Goal: Task Accomplishment & Management: Complete application form

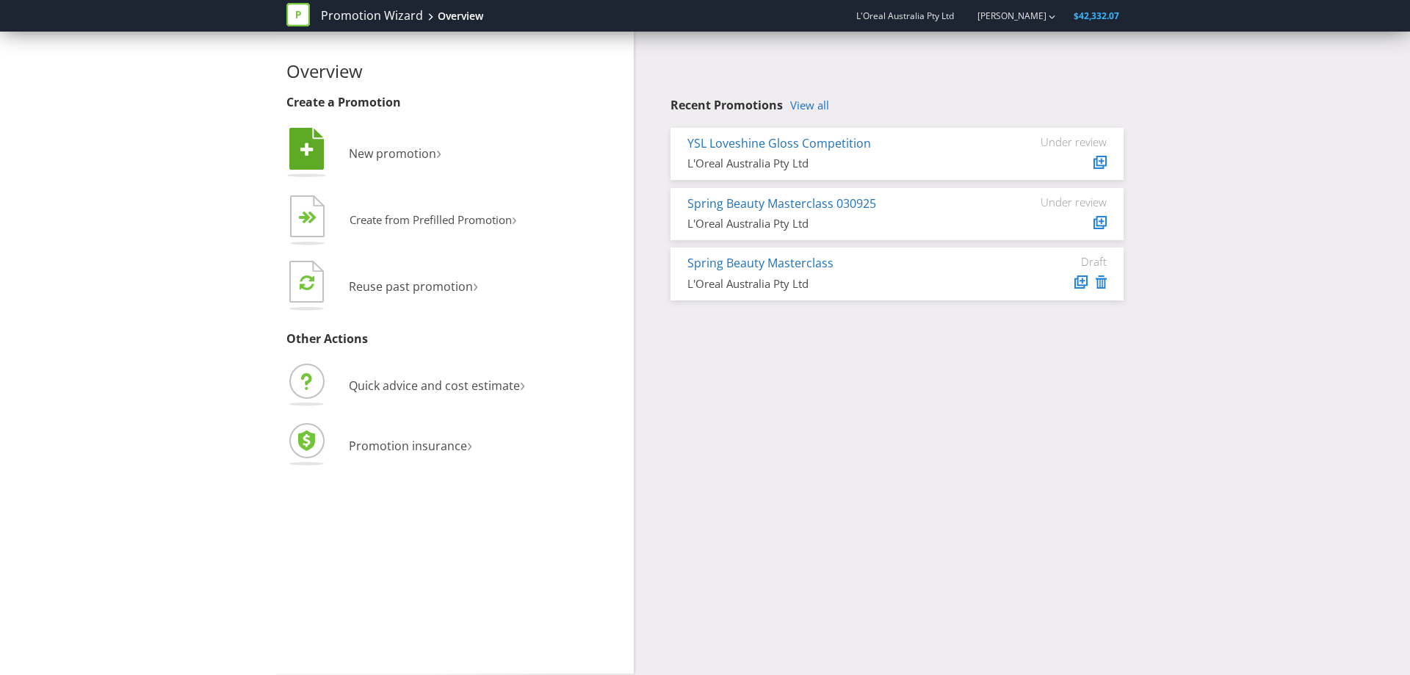
click at [394, 143] on li " New promotion ›" at bounding box center [454, 155] width 336 height 60
click at [401, 159] on span "New promotion" at bounding box center [392, 153] width 87 height 16
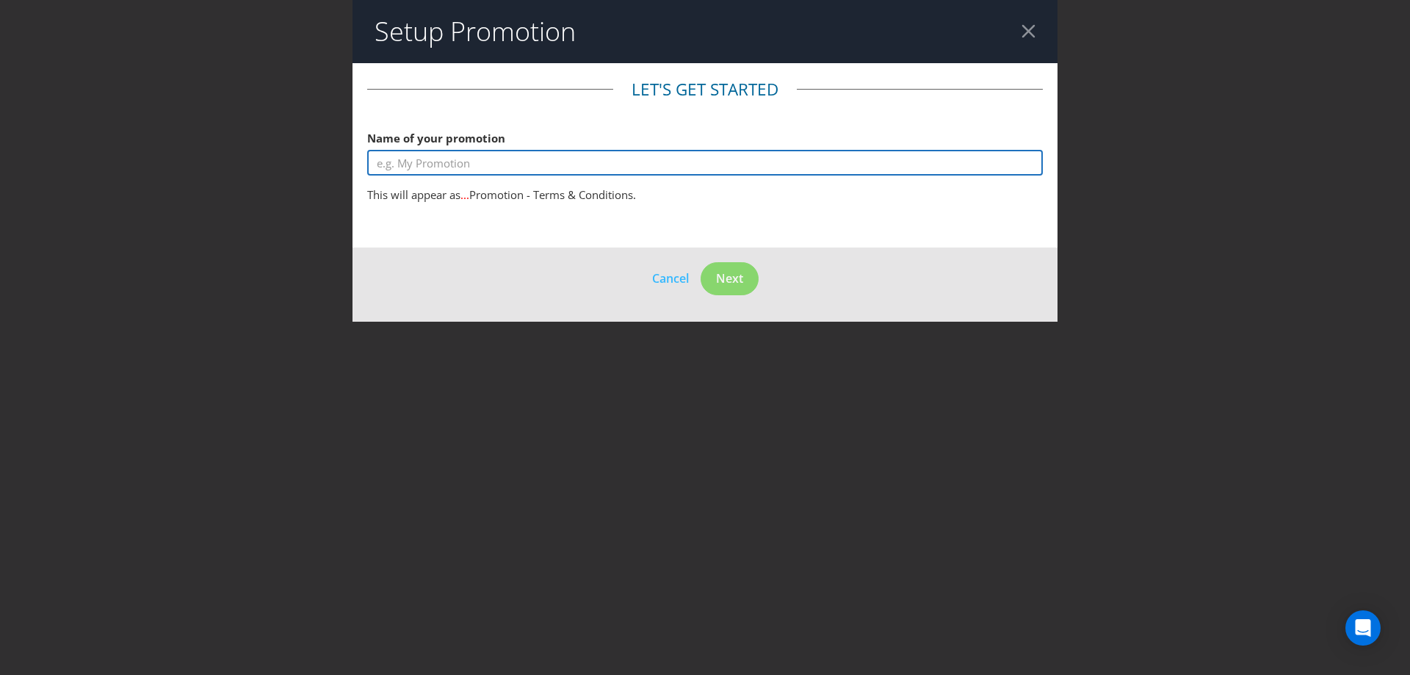
click at [414, 163] on input "text" at bounding box center [705, 163] width 676 height 26
type input "TEST"
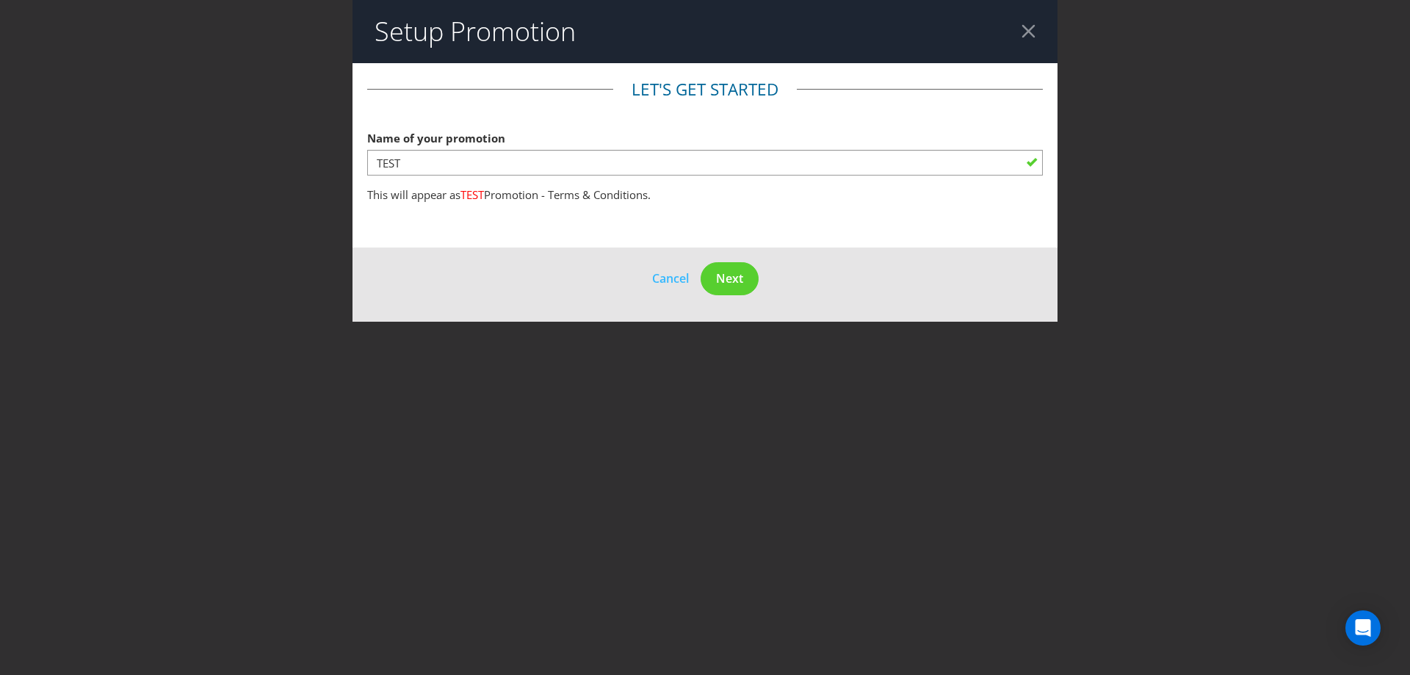
click at [776, 270] on footer "Cancel Next" at bounding box center [705, 285] width 705 height 74
click at [743, 285] on span "Next" at bounding box center [729, 278] width 27 height 16
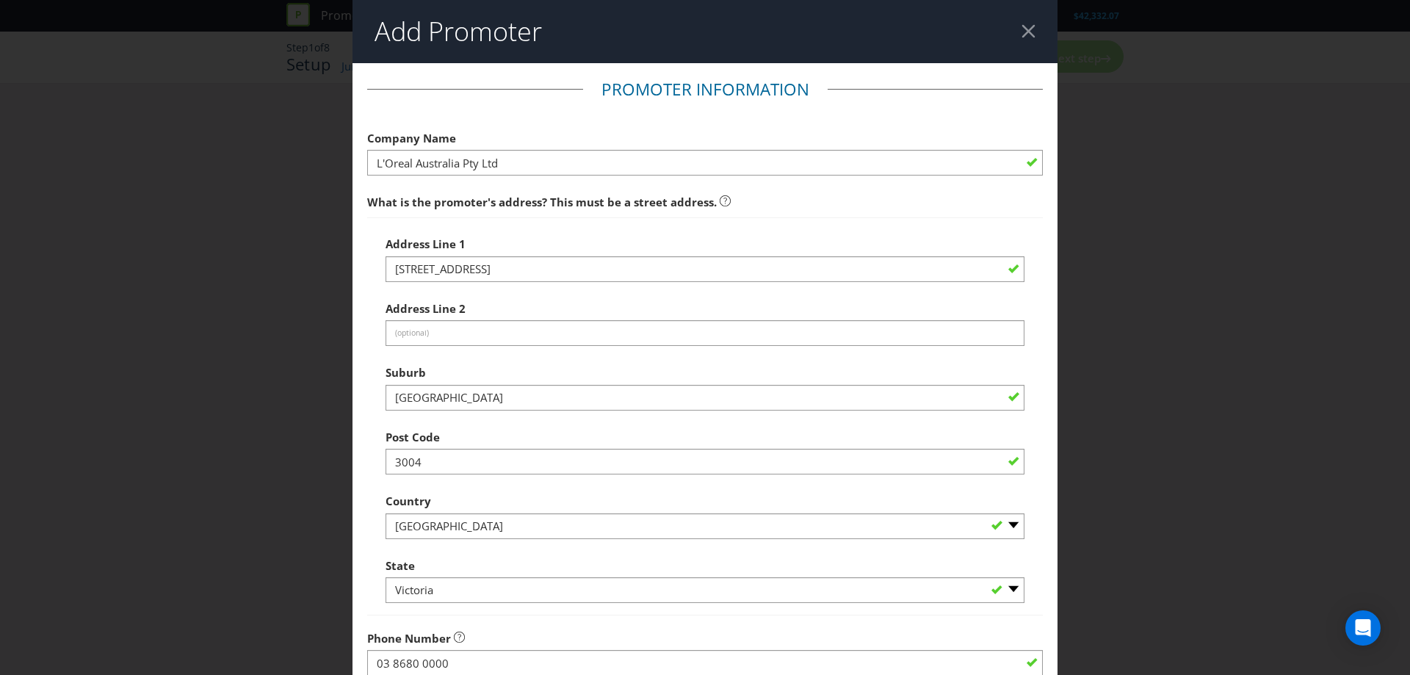
scroll to position [284, 0]
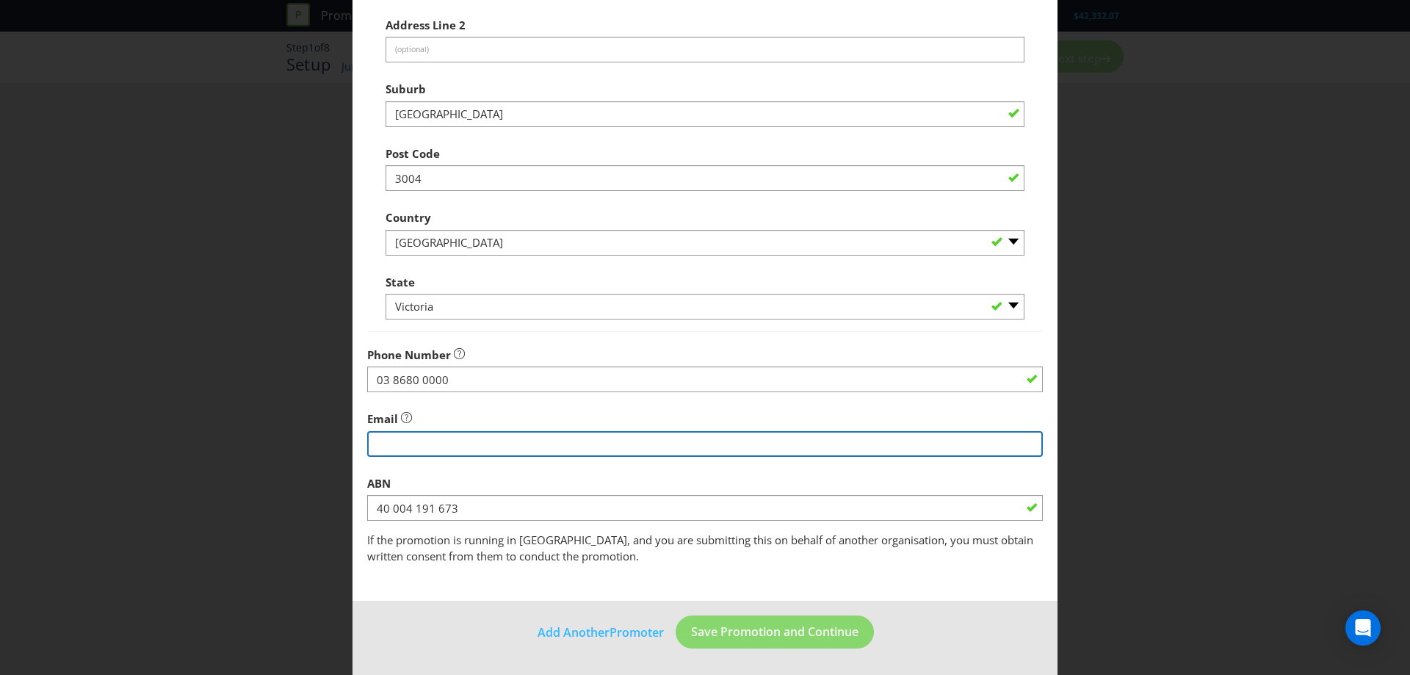
click at [603, 450] on input "string" at bounding box center [705, 444] width 676 height 26
type input "[EMAIL_ADDRESS][DOMAIN_NAME]"
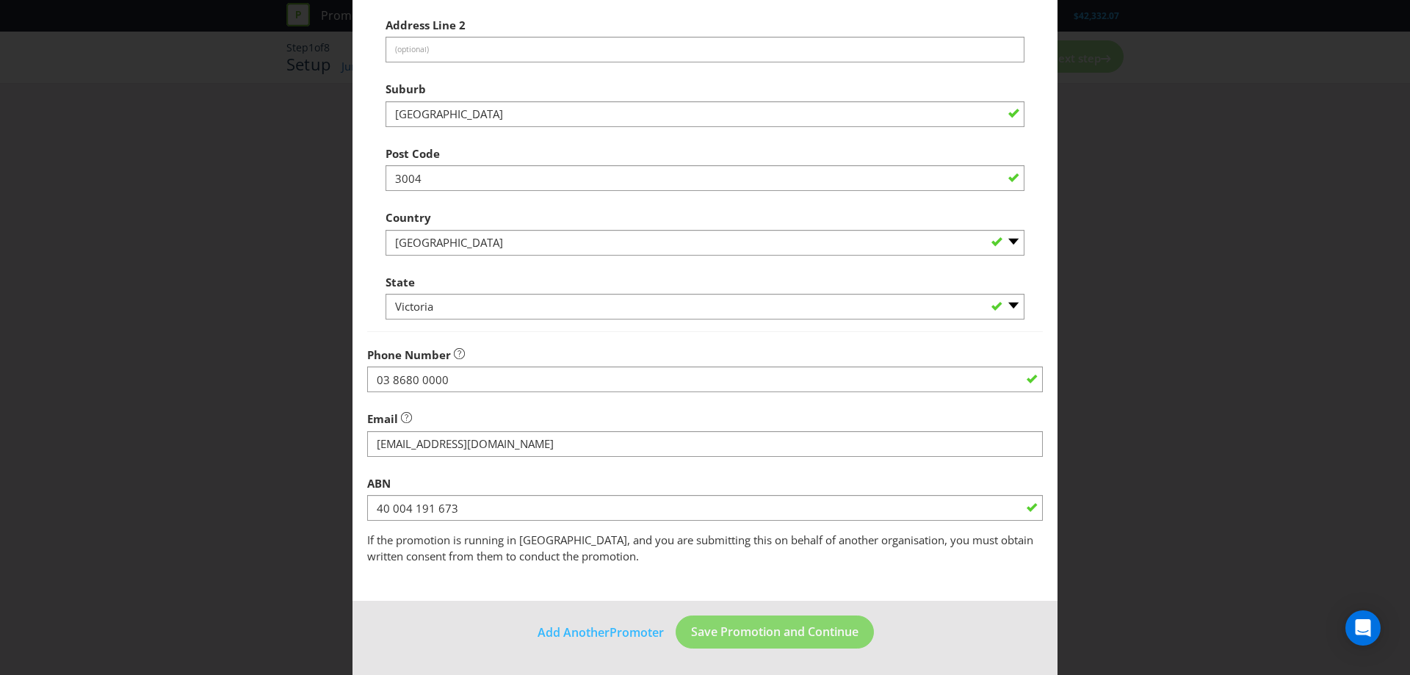
click at [636, 472] on div "ABN 40 004 191 673" at bounding box center [705, 495] width 676 height 53
click at [760, 637] on span "Save Promotion and Continue" at bounding box center [774, 632] width 167 height 16
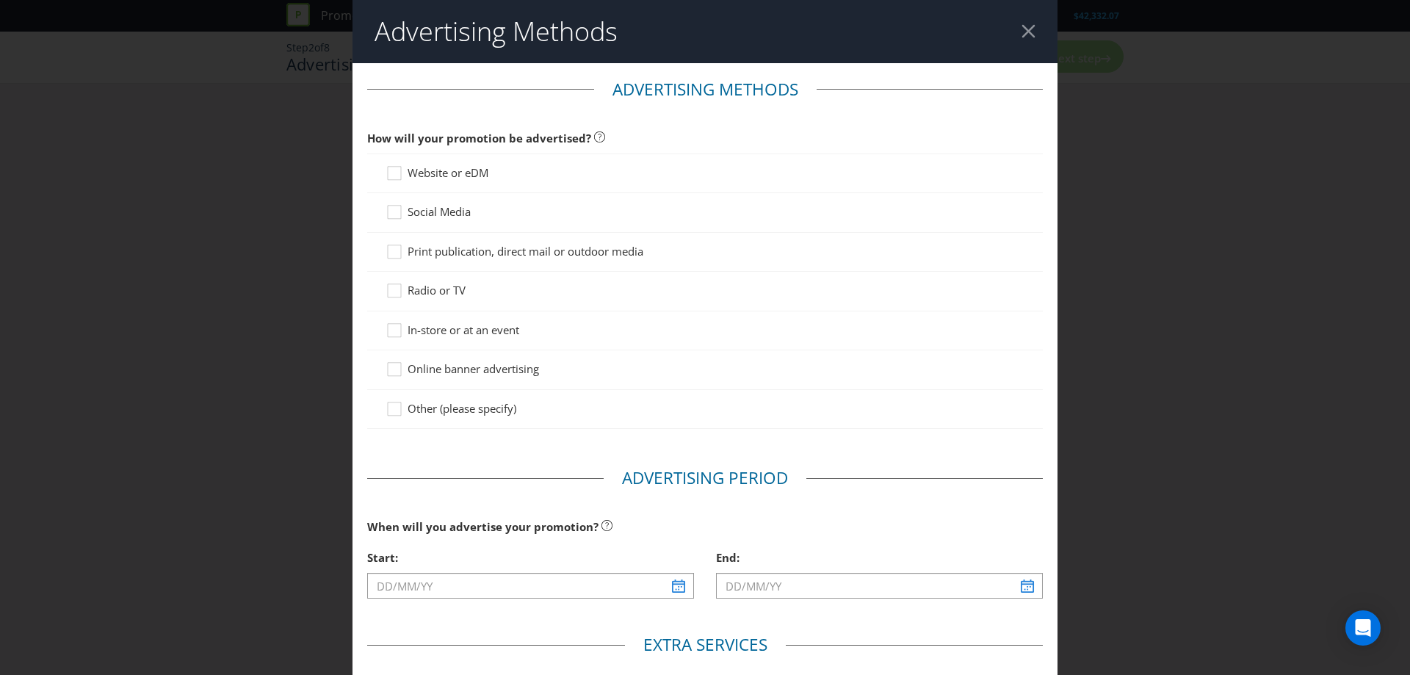
click at [466, 172] on span "Website or eDM" at bounding box center [448, 172] width 81 height 15
click at [0, 0] on input "Website or eDM" at bounding box center [0, 0] width 0 height 0
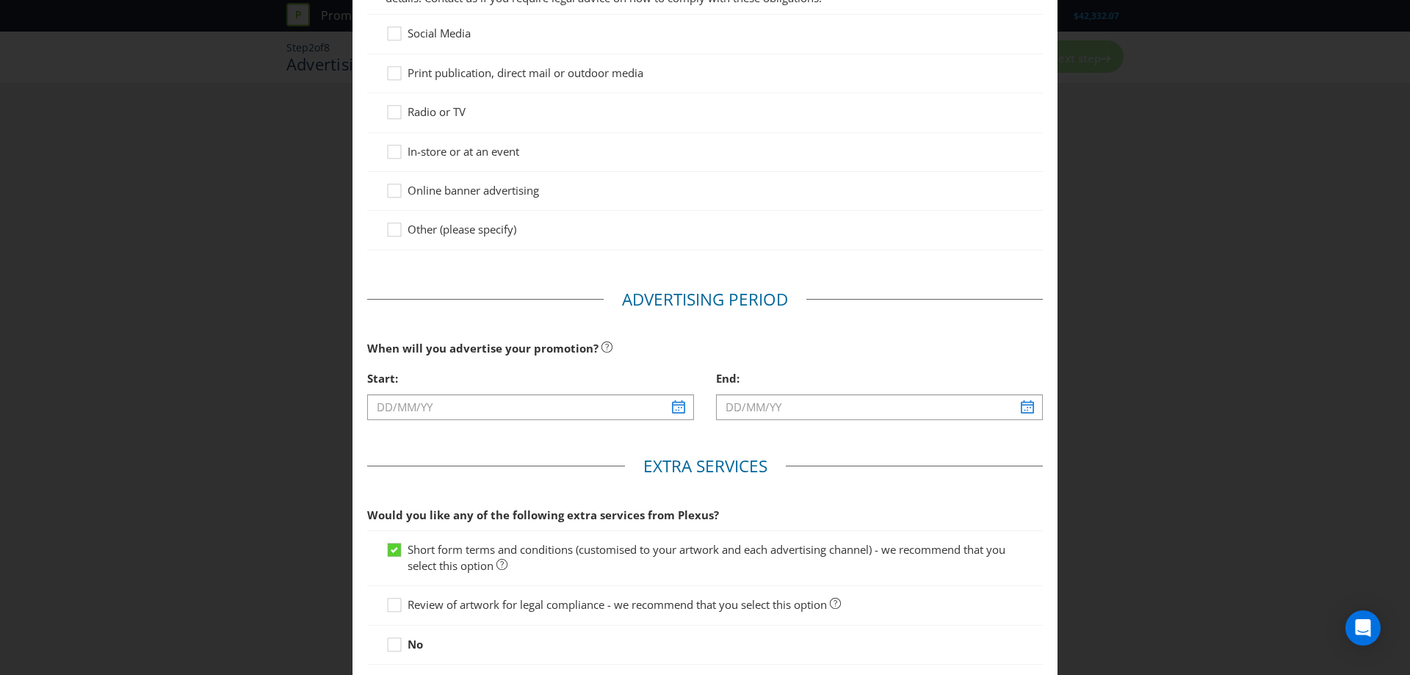
scroll to position [342, 0]
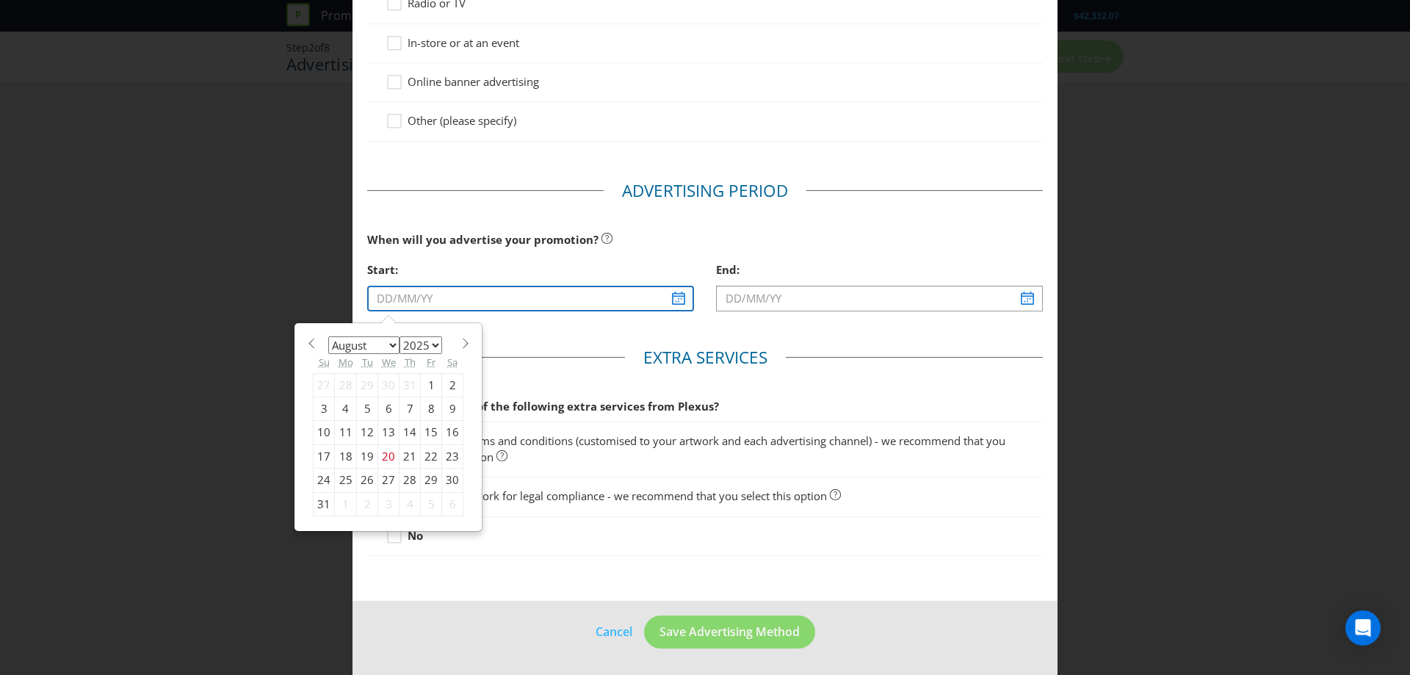
click at [388, 287] on input "text" at bounding box center [530, 299] width 327 height 26
click at [406, 455] on div "21" at bounding box center [410, 456] width 21 height 24
type input "[DATE]"
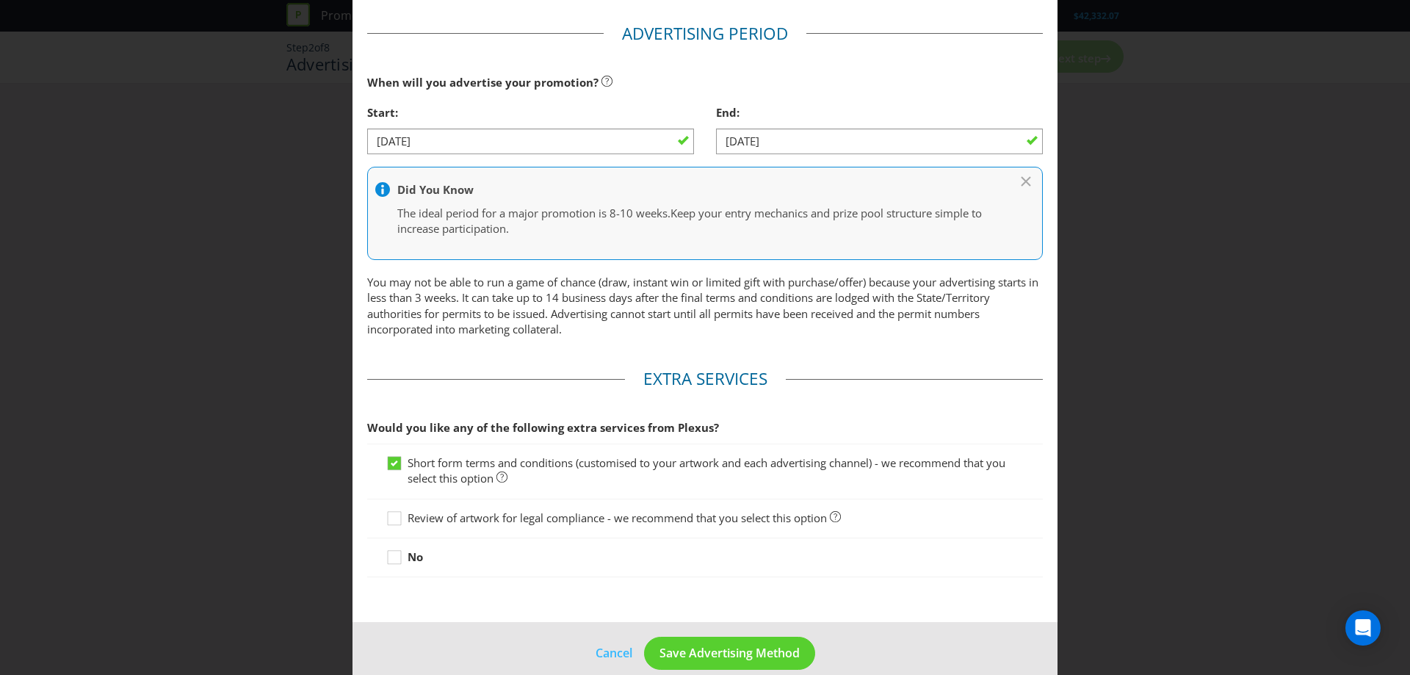
scroll to position [521, 0]
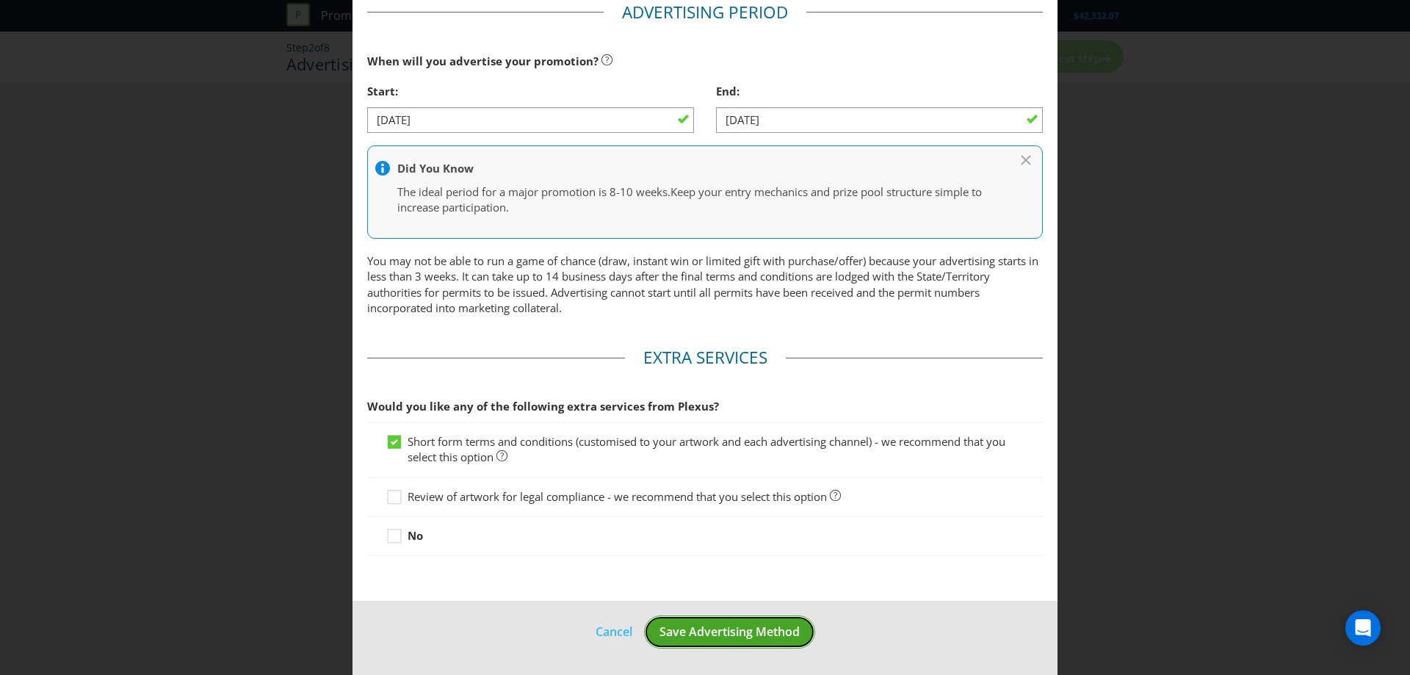
click at [752, 624] on button "Save Advertising Method" at bounding box center [729, 632] width 171 height 33
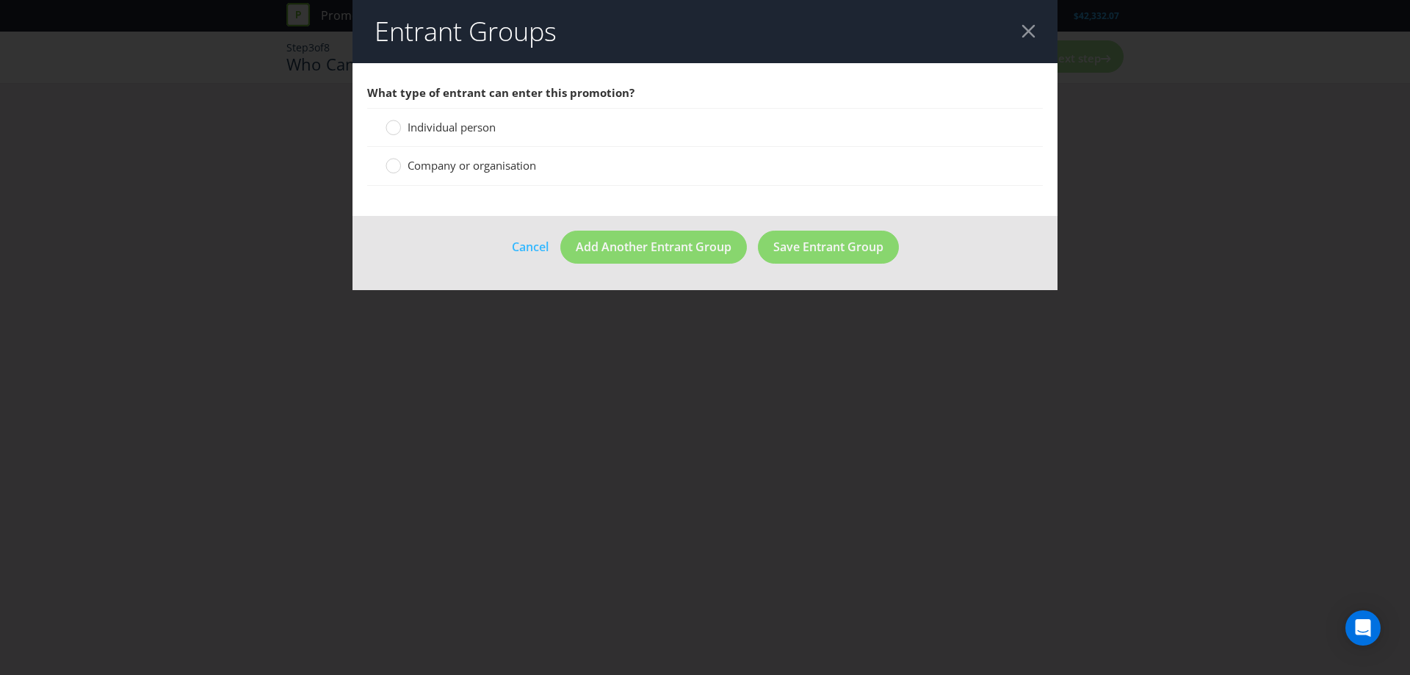
click at [433, 130] on span "Individual person" at bounding box center [452, 127] width 88 height 15
click at [0, 0] on input "Individual person" at bounding box center [0, 0] width 0 height 0
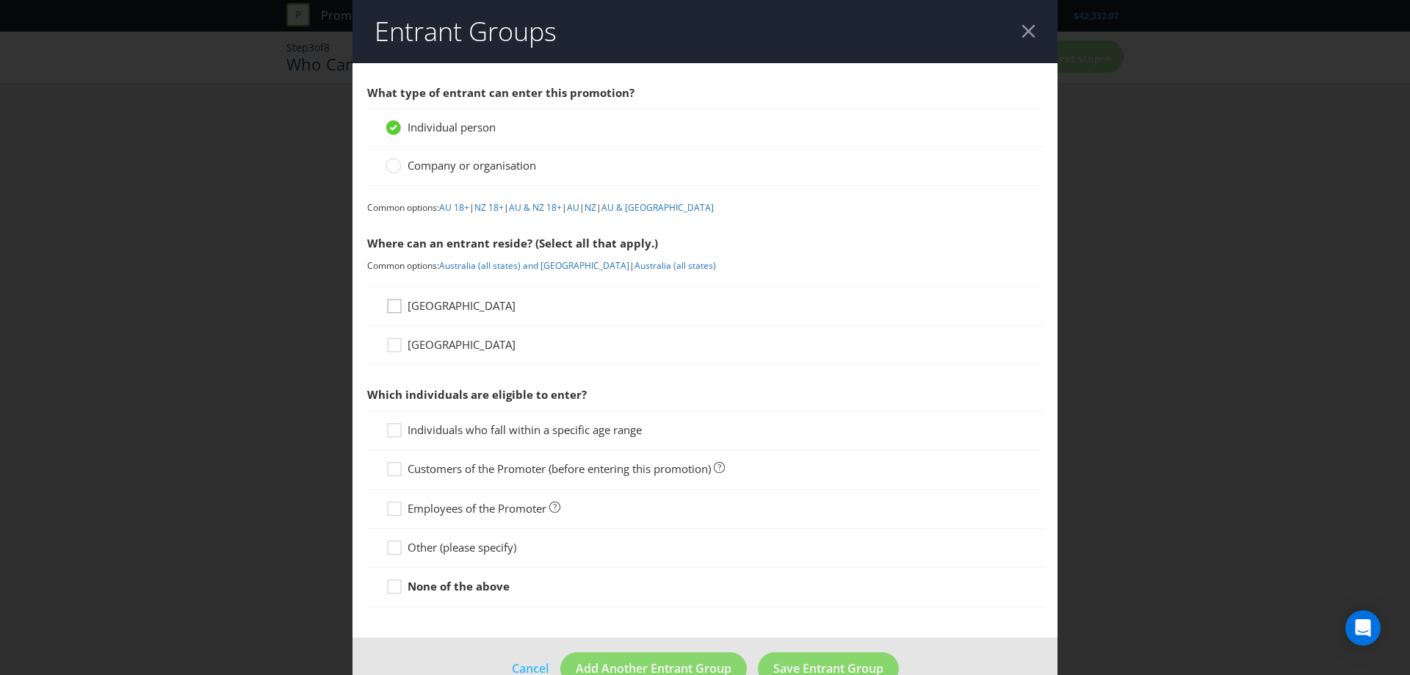
click at [398, 301] on icon at bounding box center [394, 306] width 13 height 13
click at [0, 0] on input "[GEOGRAPHIC_DATA]" at bounding box center [0, 0] width 0 height 0
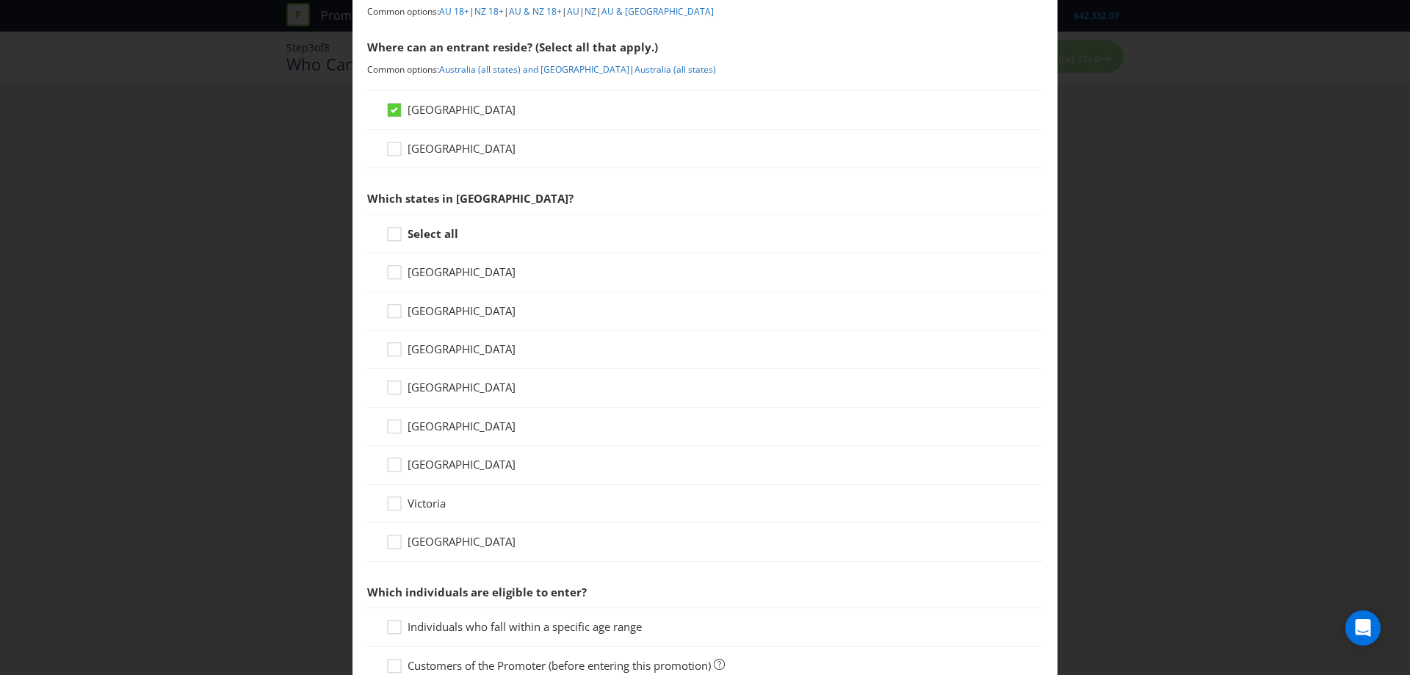
click at [408, 230] on strong "Select all" at bounding box center [433, 233] width 51 height 15
click at [0, 0] on input "Select all" at bounding box center [0, 0] width 0 height 0
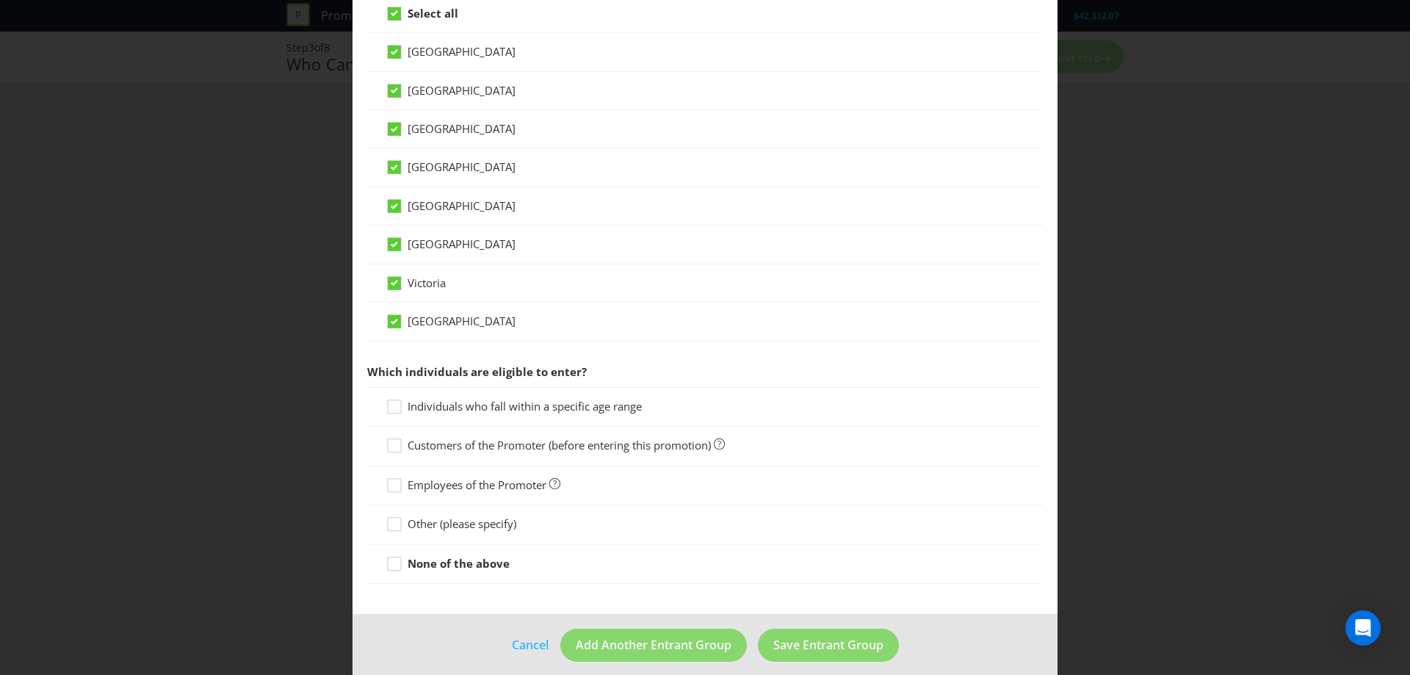
scroll to position [430, 0]
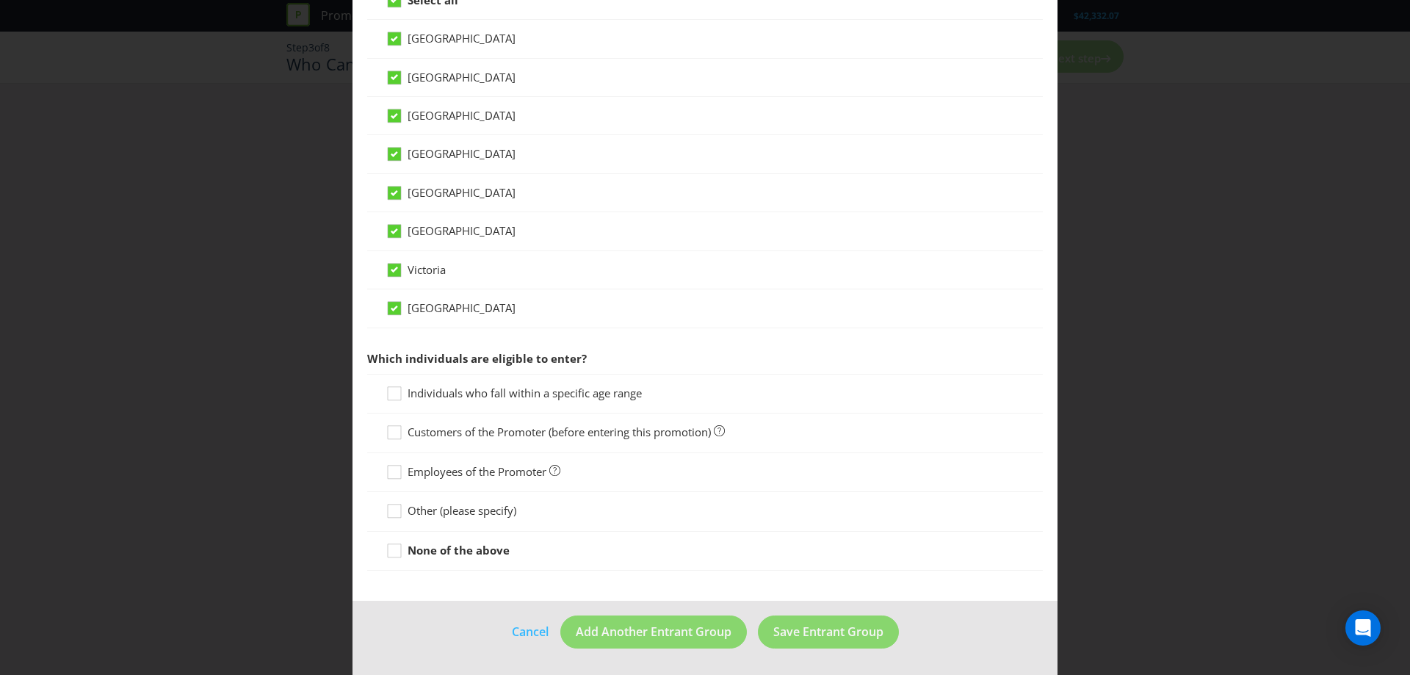
click at [588, 394] on span "Individuals who fall within a specific age range" at bounding box center [525, 393] width 234 height 15
click at [0, 0] on input "Individuals who fall within a specific age range" at bounding box center [0, 0] width 0 height 0
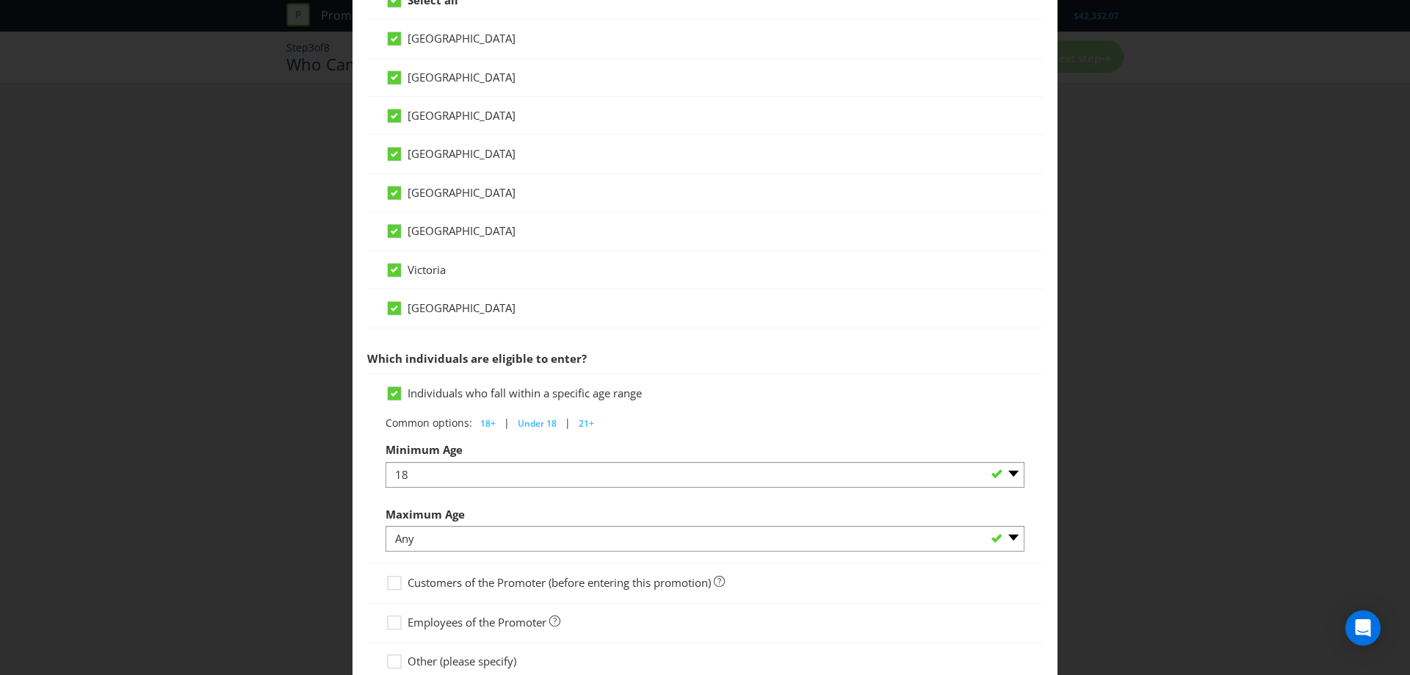
scroll to position [580, 0]
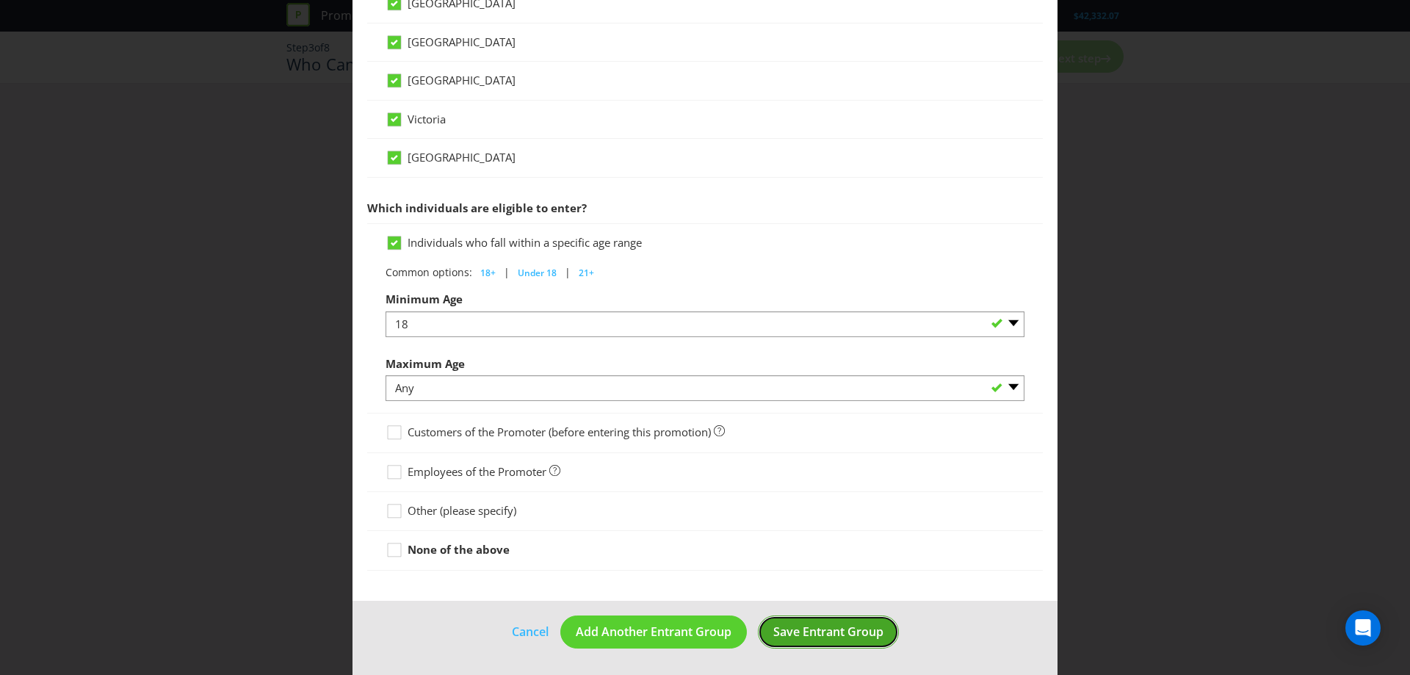
click at [863, 636] on span "Save Entrant Group" at bounding box center [829, 632] width 110 height 16
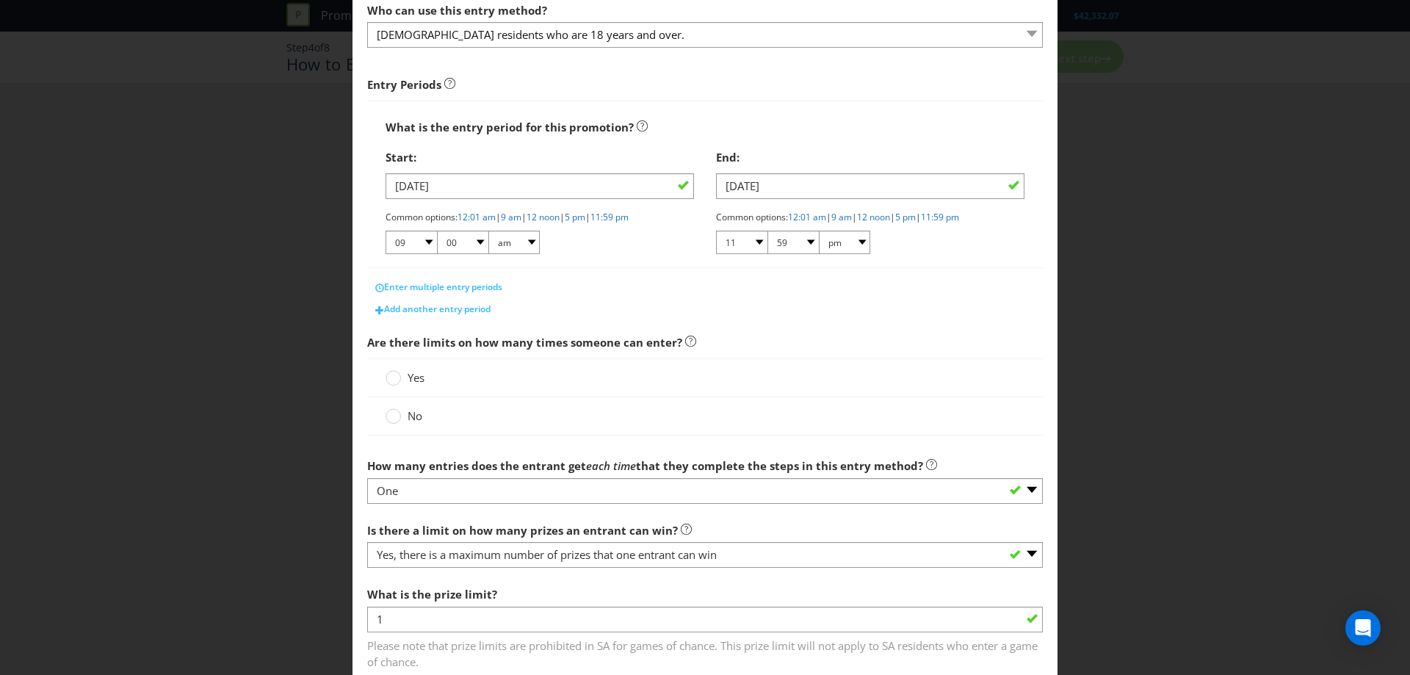
scroll to position [196, 0]
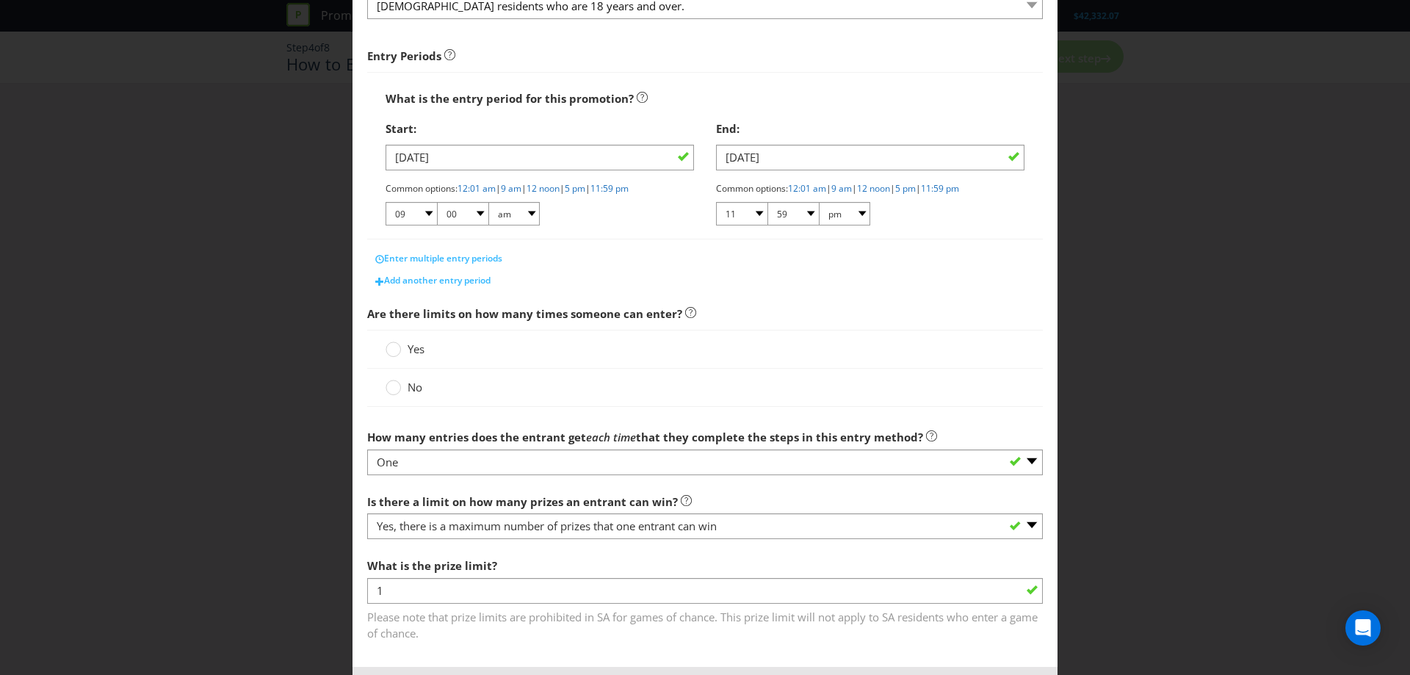
click at [401, 383] on label "No" at bounding box center [406, 387] width 40 height 15
click at [0, 0] on input "No" at bounding box center [0, 0] width 0 height 0
click at [409, 361] on div "Yes" at bounding box center [705, 349] width 676 height 39
click at [414, 350] on span "Yes" at bounding box center [416, 349] width 17 height 15
click at [0, 0] on input "Yes" at bounding box center [0, 0] width 0 height 0
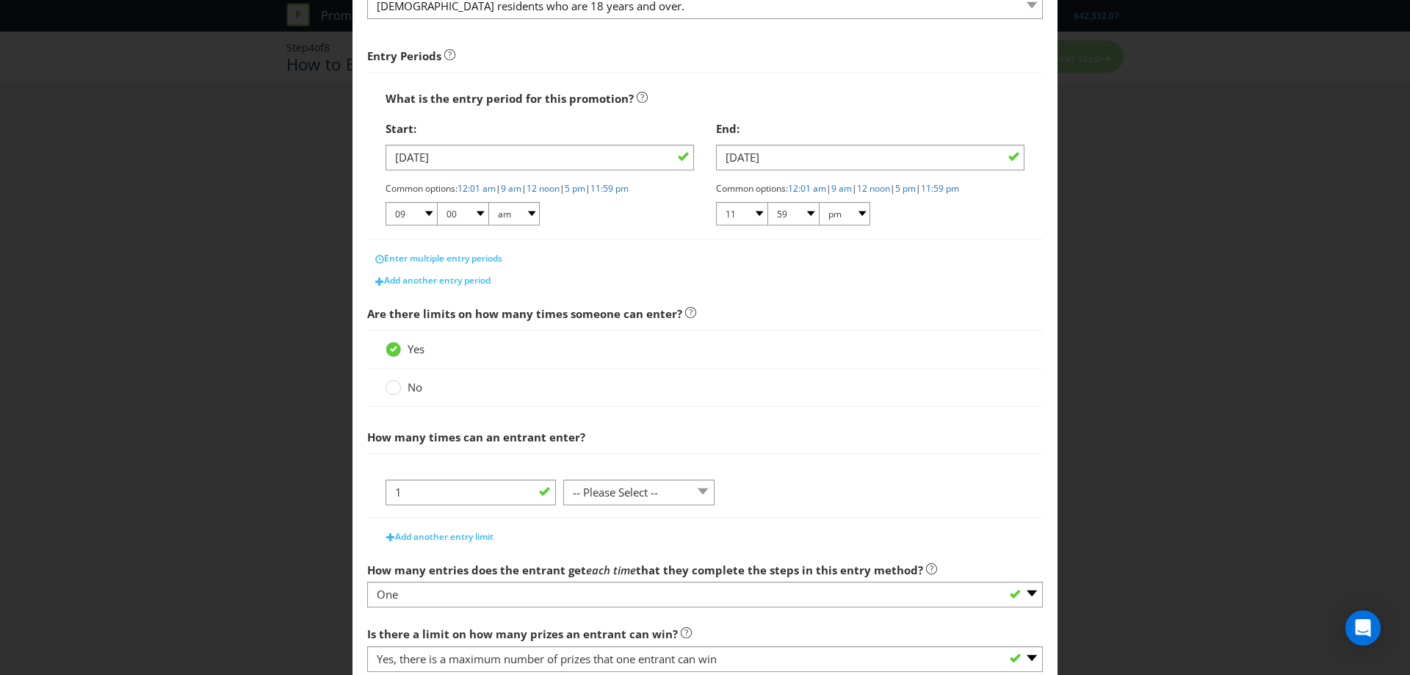
click at [679, 445] on span "How many times can an entrant enter?" at bounding box center [705, 437] width 676 height 30
click at [637, 497] on select "-- Please Select -- per person per day per purchase per transaction Other (plea…" at bounding box center [638, 493] width 151 height 26
select select "PER_PERSON"
click at [563, 480] on select "-- Please Select -- per person per day per purchase per transaction Other (plea…" at bounding box center [638, 493] width 151 height 26
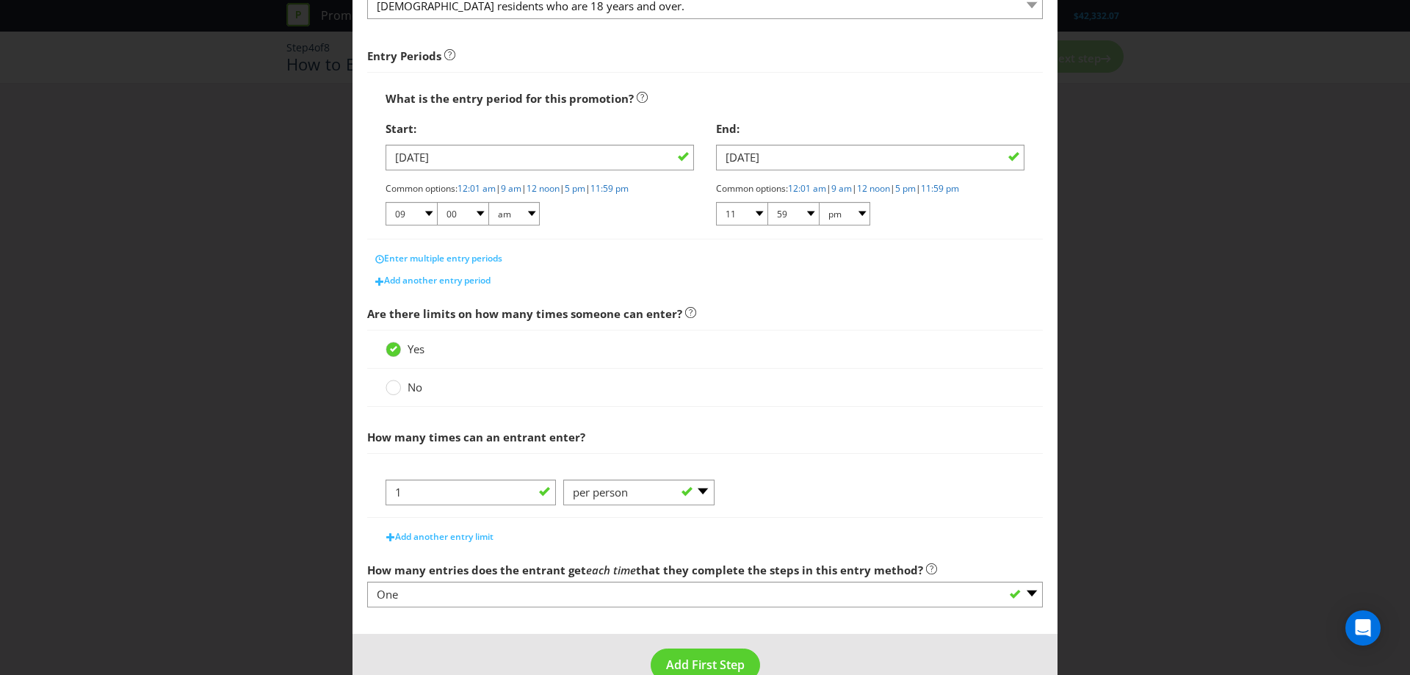
click at [862, 504] on div "1 -- Please Select -- per person per day per purchase per transaction Other (pl…" at bounding box center [705, 498] width 639 height 37
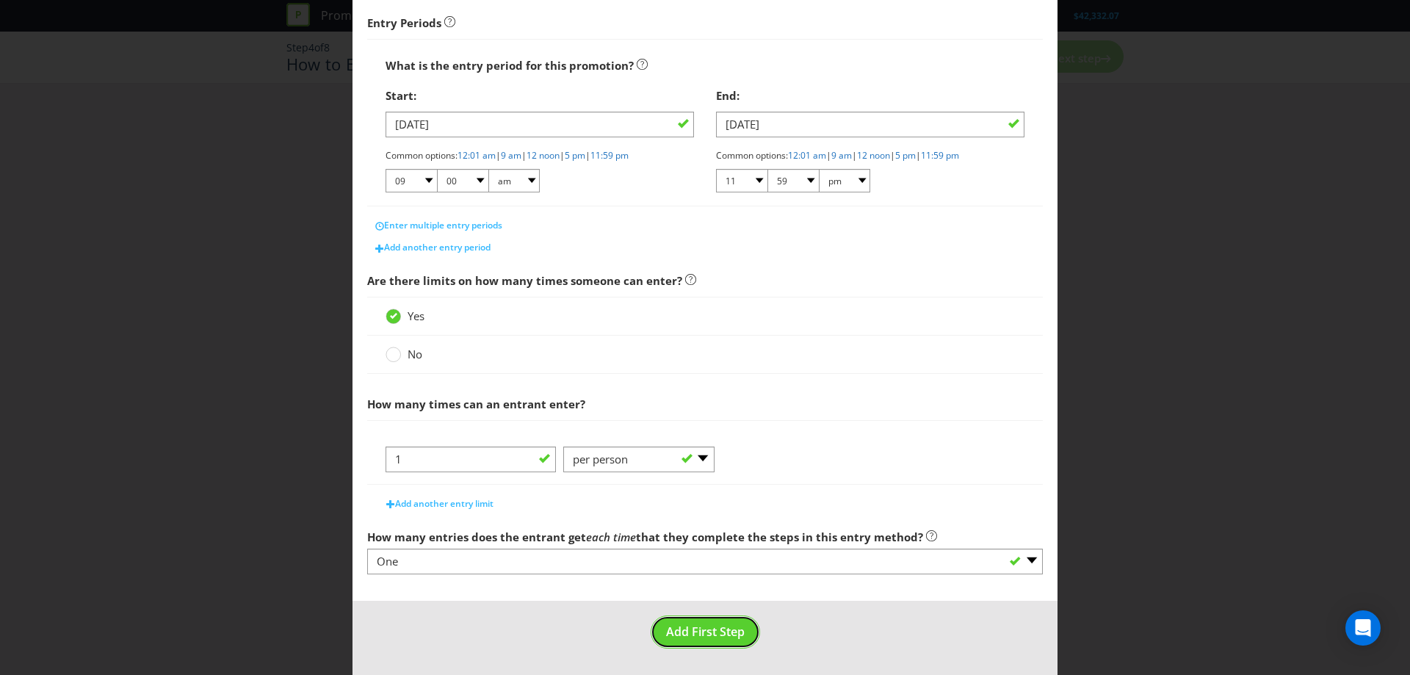
click at [693, 640] on span "Add First Step" at bounding box center [705, 632] width 79 height 16
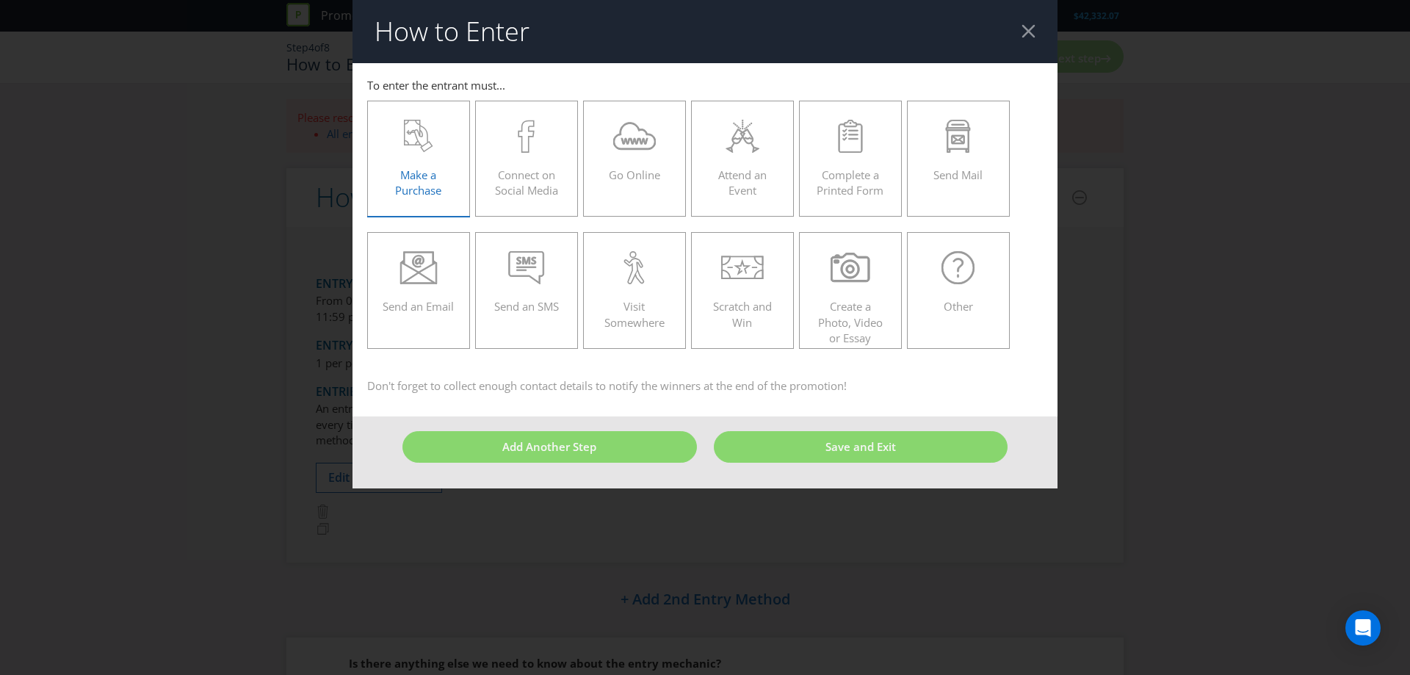
click at [422, 166] on div "Make a Purchase" at bounding box center [419, 153] width 72 height 66
click at [0, 0] on input "Make a Purchase" at bounding box center [0, 0] width 0 height 0
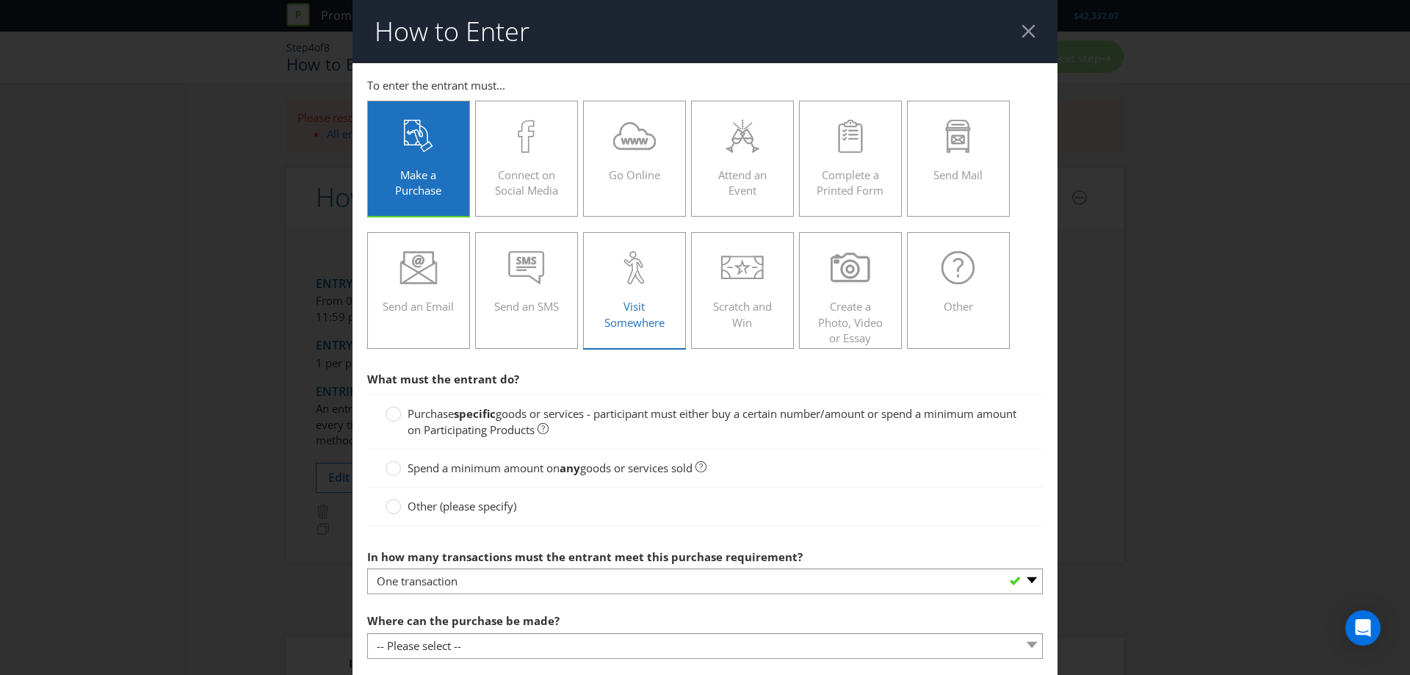
click at [956, 286] on div "Other" at bounding box center [959, 284] width 72 height 66
click at [0, 0] on input "Other" at bounding box center [0, 0] width 0 height 0
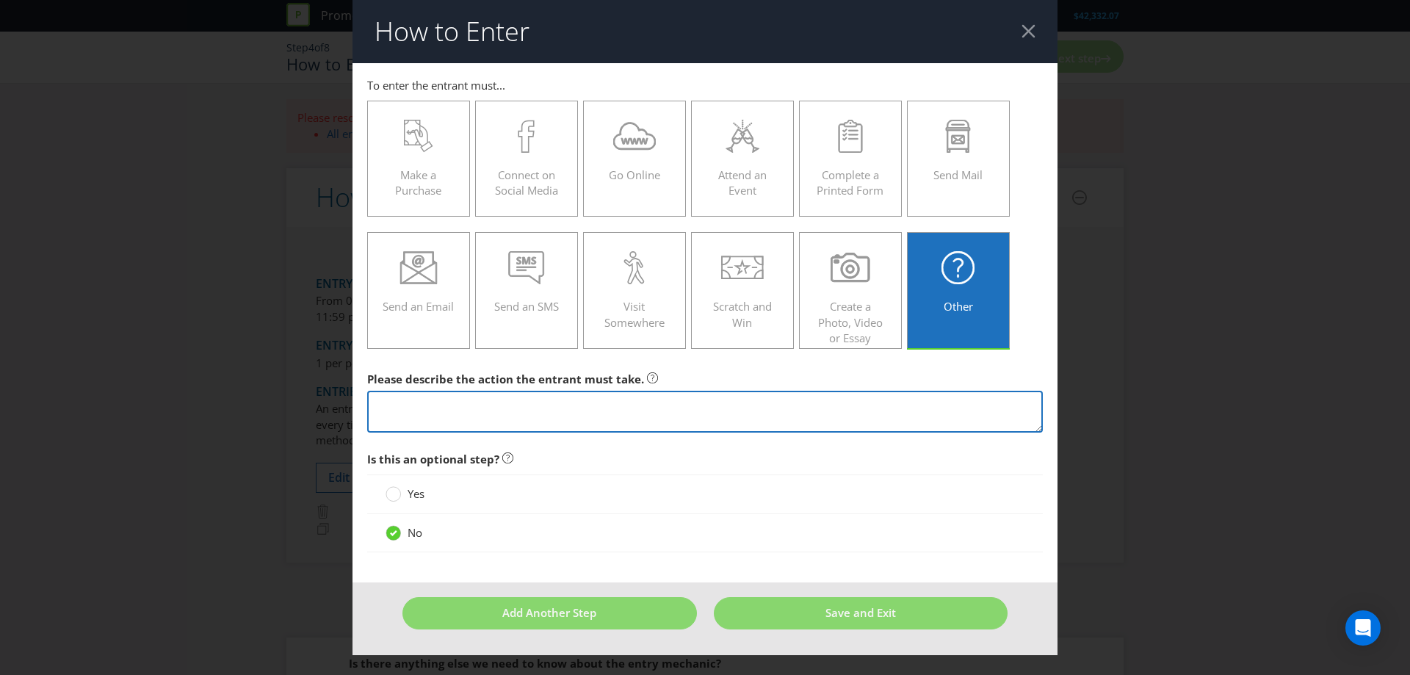
click at [507, 423] on textarea at bounding box center [705, 412] width 676 height 42
click at [535, 406] on textarea at bounding box center [705, 412] width 676 height 42
type textarea "t"
click at [535, 406] on textarea "enter details to get an entry" at bounding box center [705, 412] width 676 height 42
type textarea "enter details to get an entry"
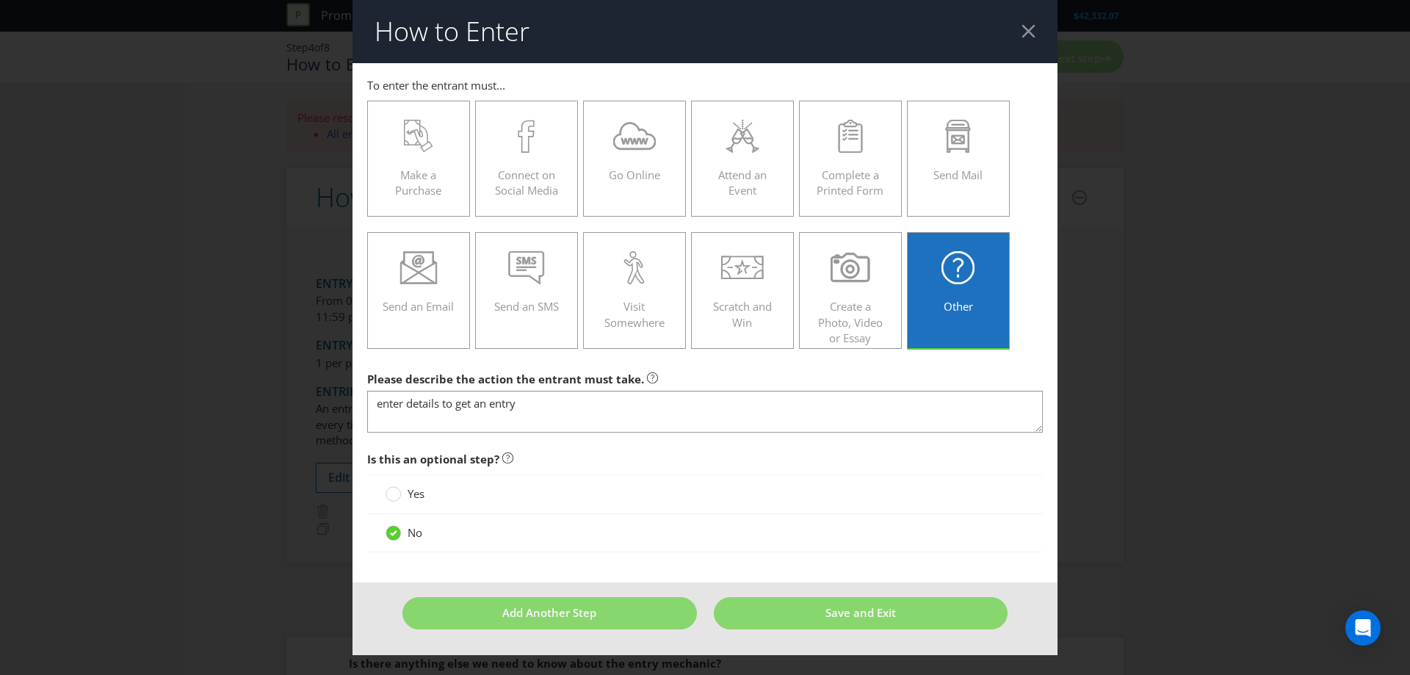
drag, startPoint x: 628, startPoint y: 383, endPoint x: 700, endPoint y: 404, distance: 75.1
click at [628, 383] on span "Please describe the action the entrant must take." at bounding box center [505, 379] width 277 height 15
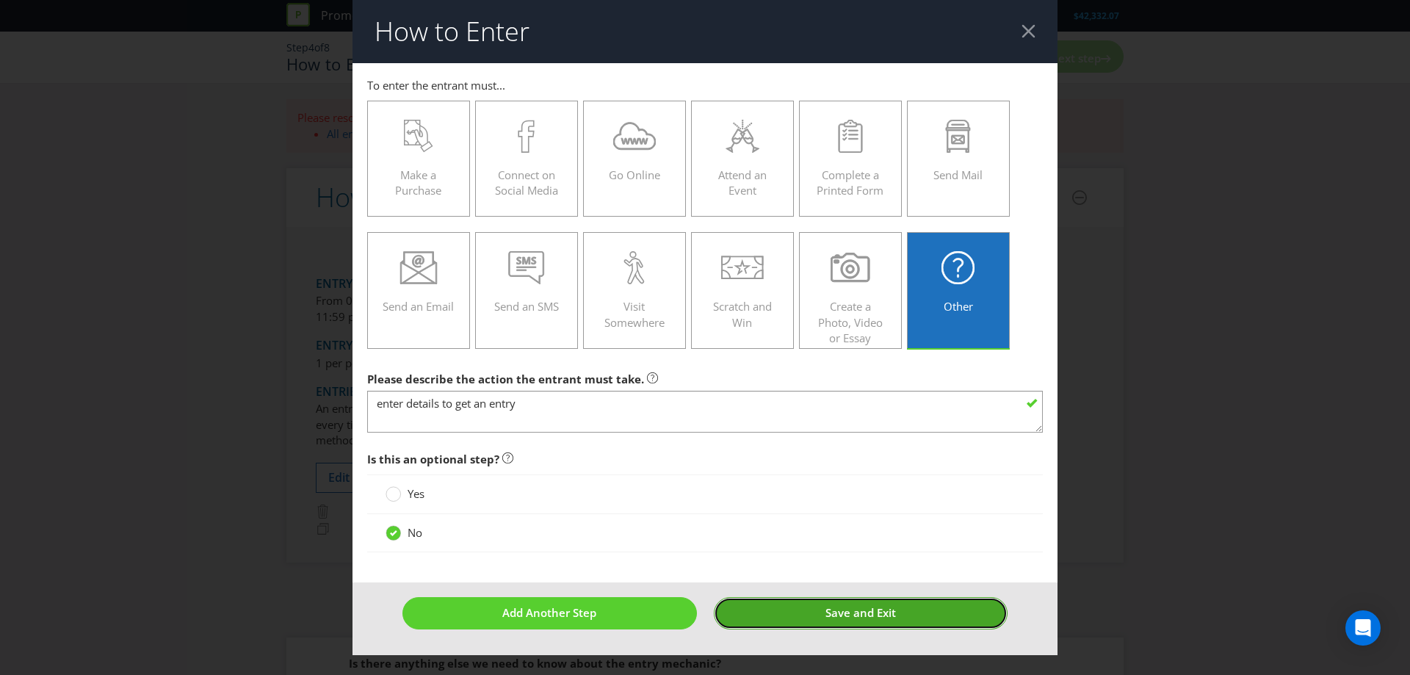
click at [852, 621] on button "Save and Exit" at bounding box center [861, 613] width 295 height 32
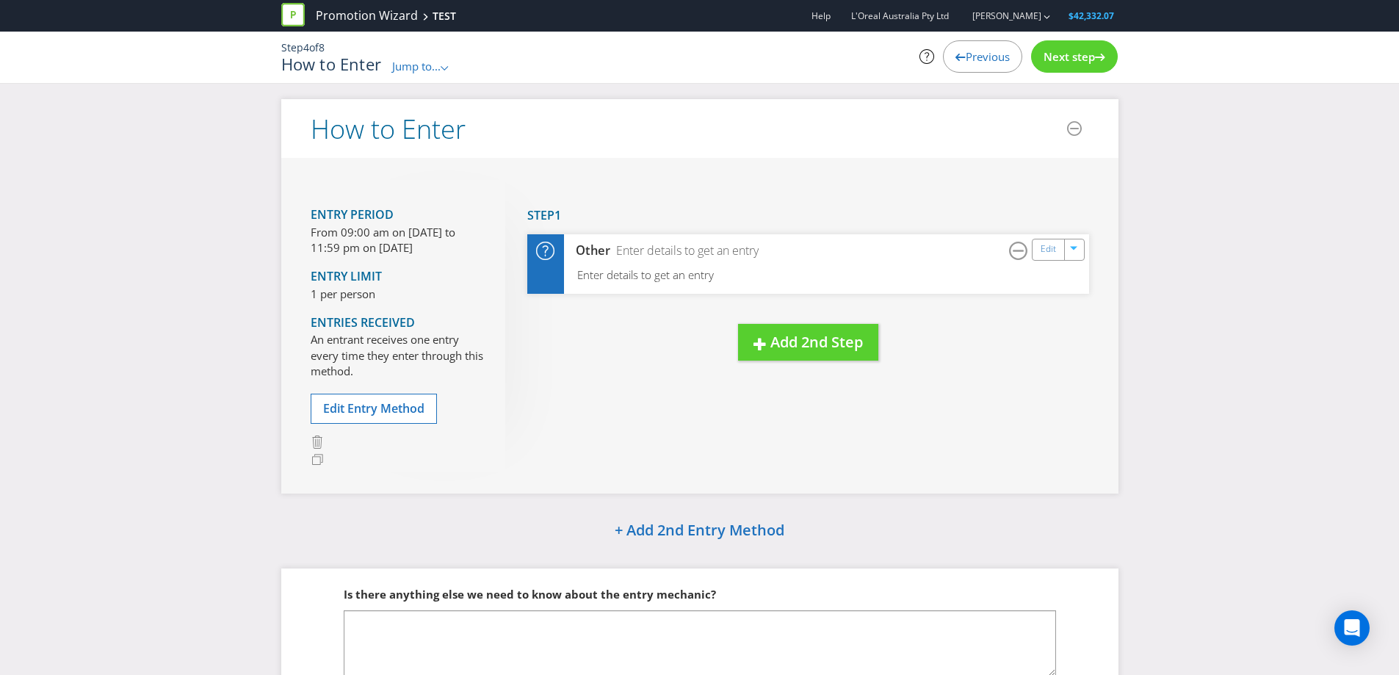
click at [1085, 57] on span "Next step" at bounding box center [1069, 56] width 51 height 15
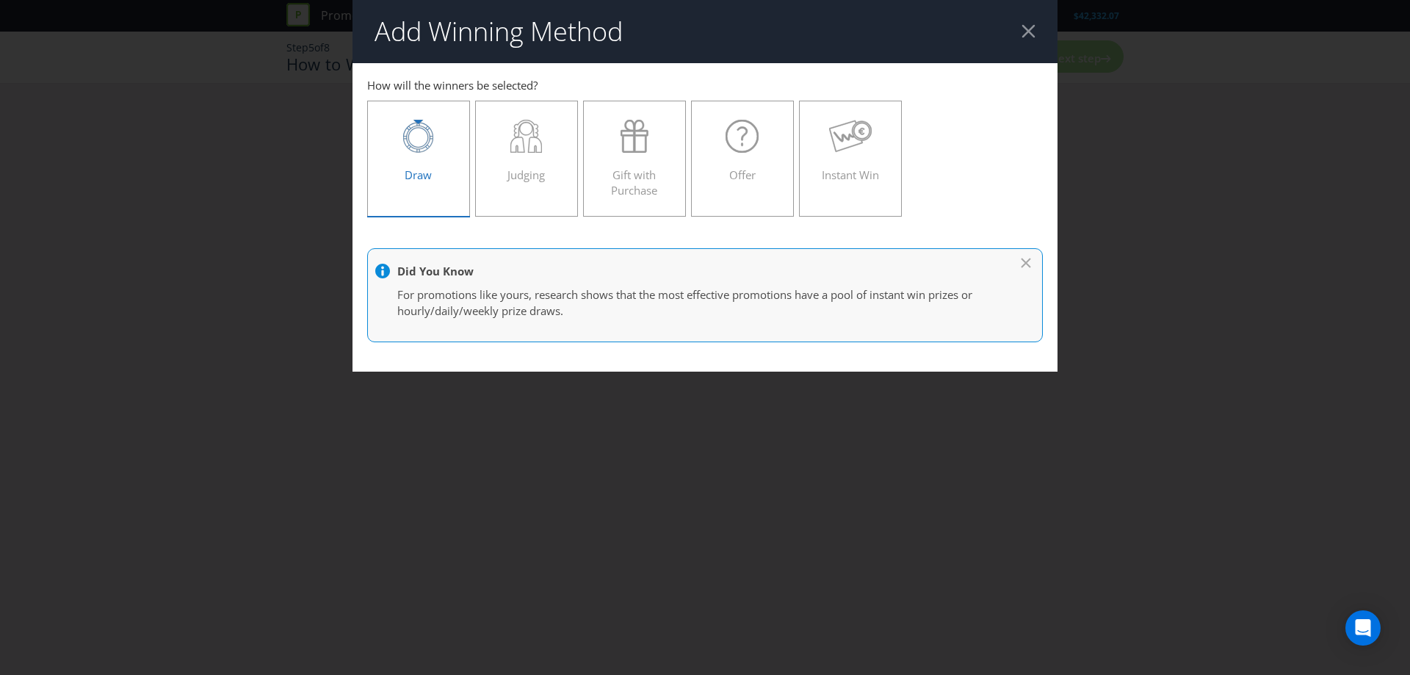
click at [398, 154] on div "Draw" at bounding box center [419, 153] width 72 height 66
click at [0, 0] on input "Draw" at bounding box center [0, 0] width 0 height 0
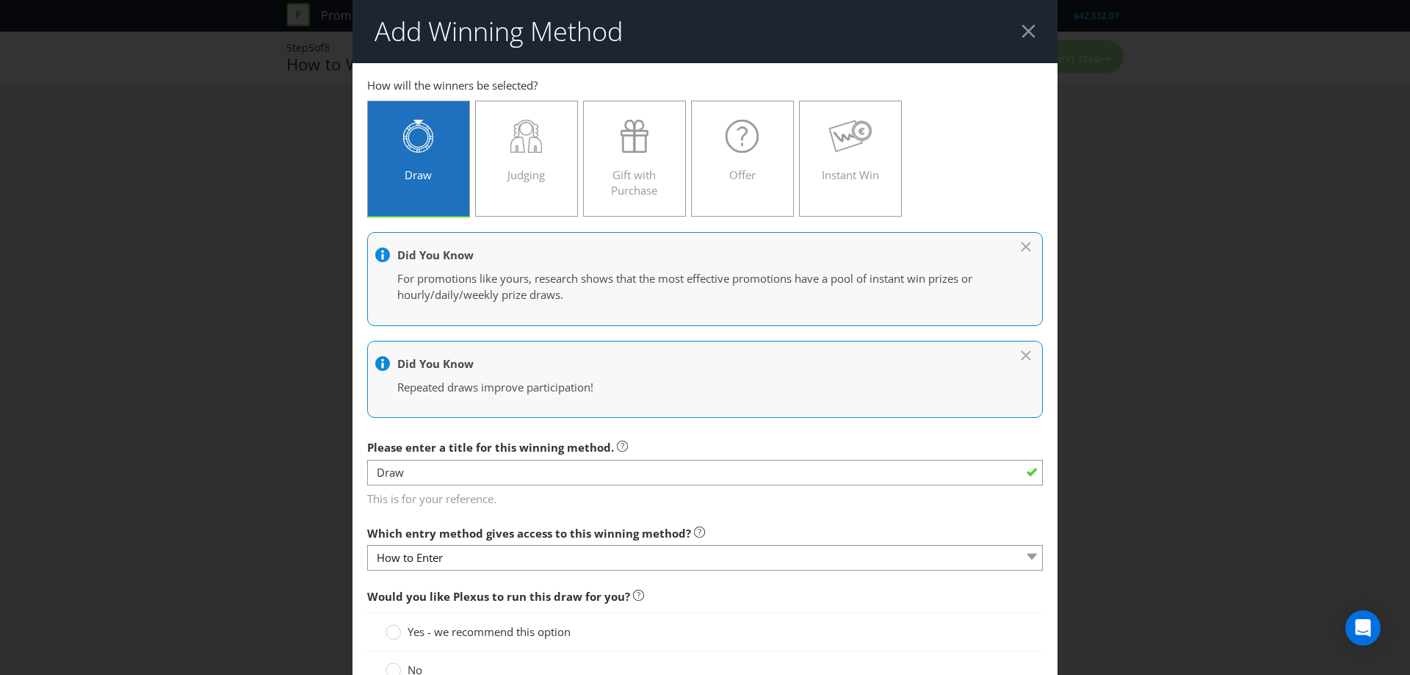
scroll to position [196, 0]
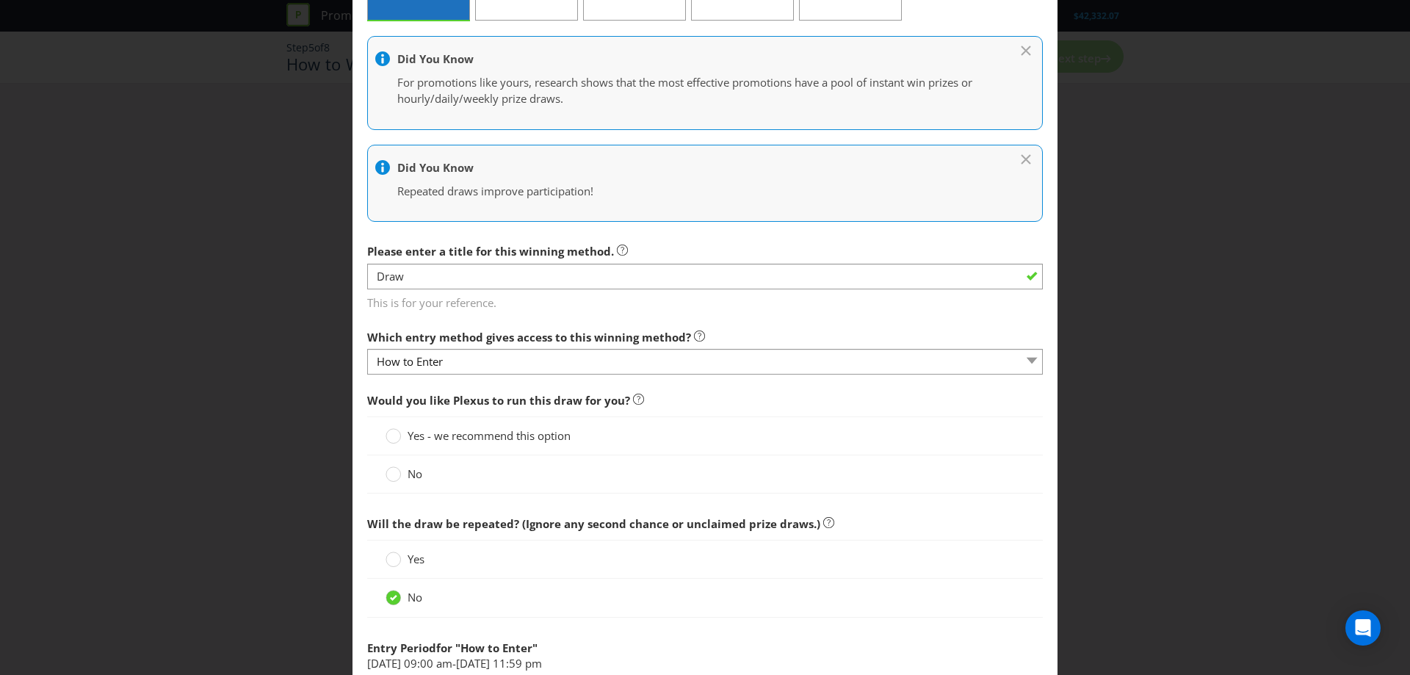
click at [497, 439] on span "Yes - we recommend this option" at bounding box center [489, 435] width 163 height 15
click at [0, 0] on input "Yes - we recommend this option" at bounding box center [0, 0] width 0 height 0
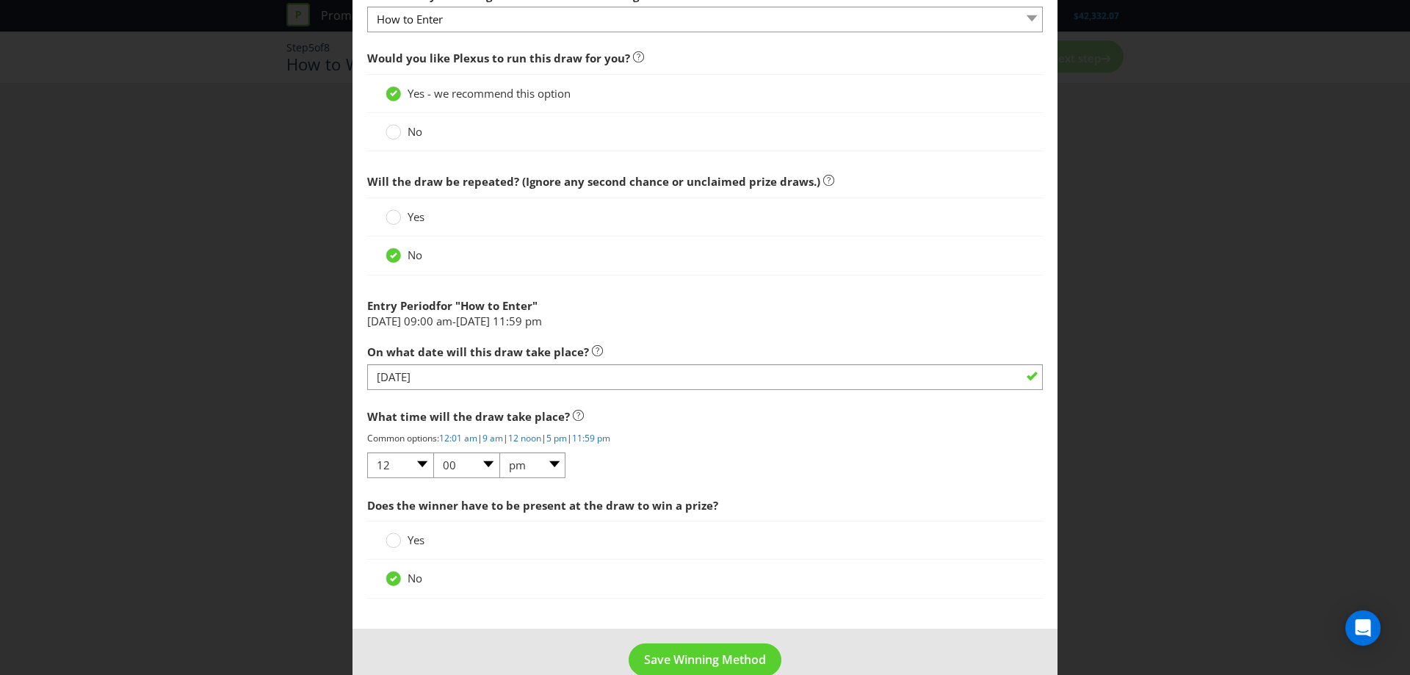
scroll to position [566, 0]
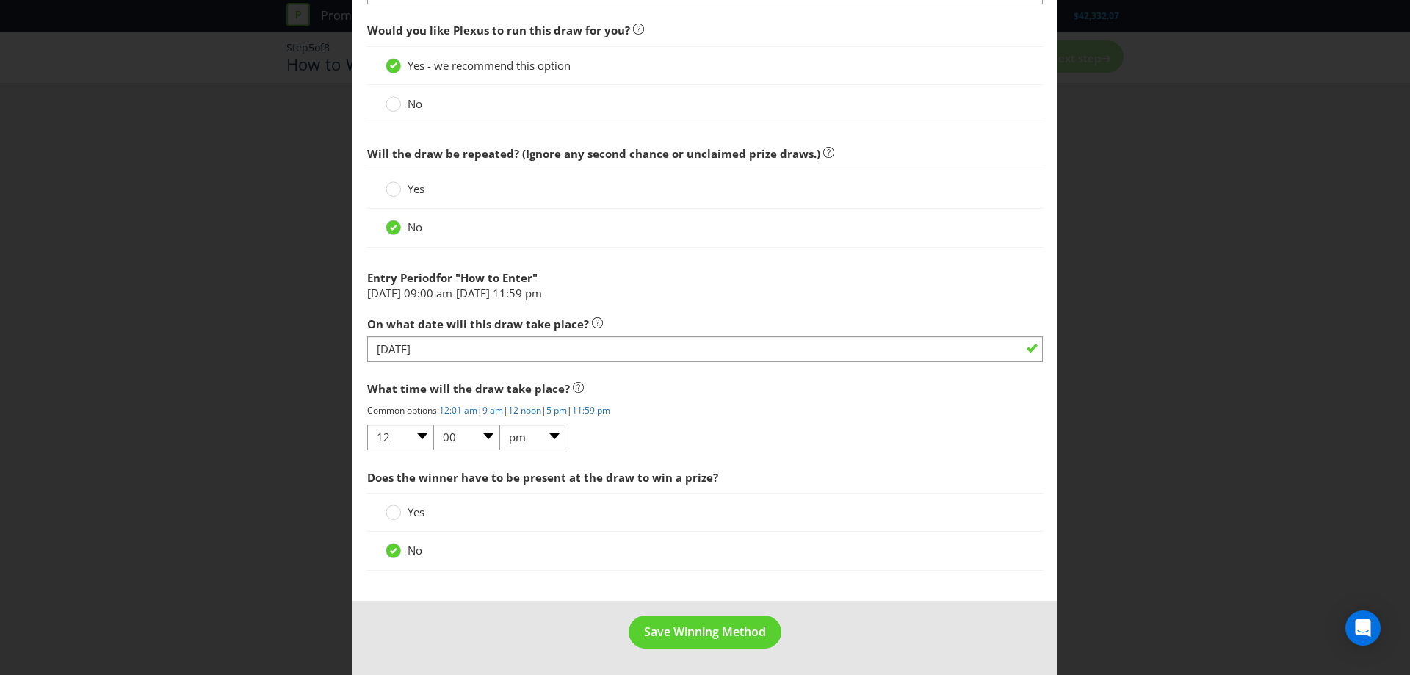
click at [688, 613] on footer "Save Winning Method" at bounding box center [705, 638] width 705 height 74
click at [702, 631] on span "Save Winning Method" at bounding box center [705, 632] width 122 height 16
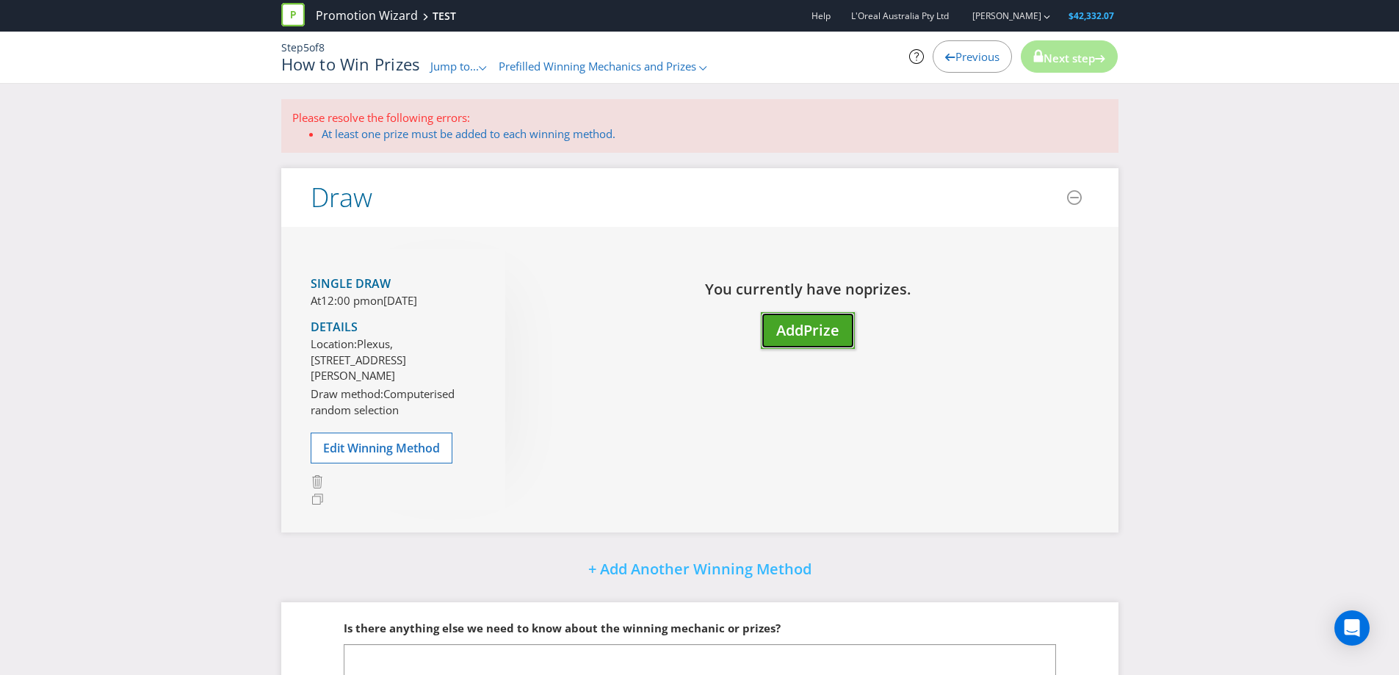
click at [785, 342] on button "Add Prize" at bounding box center [808, 330] width 94 height 37
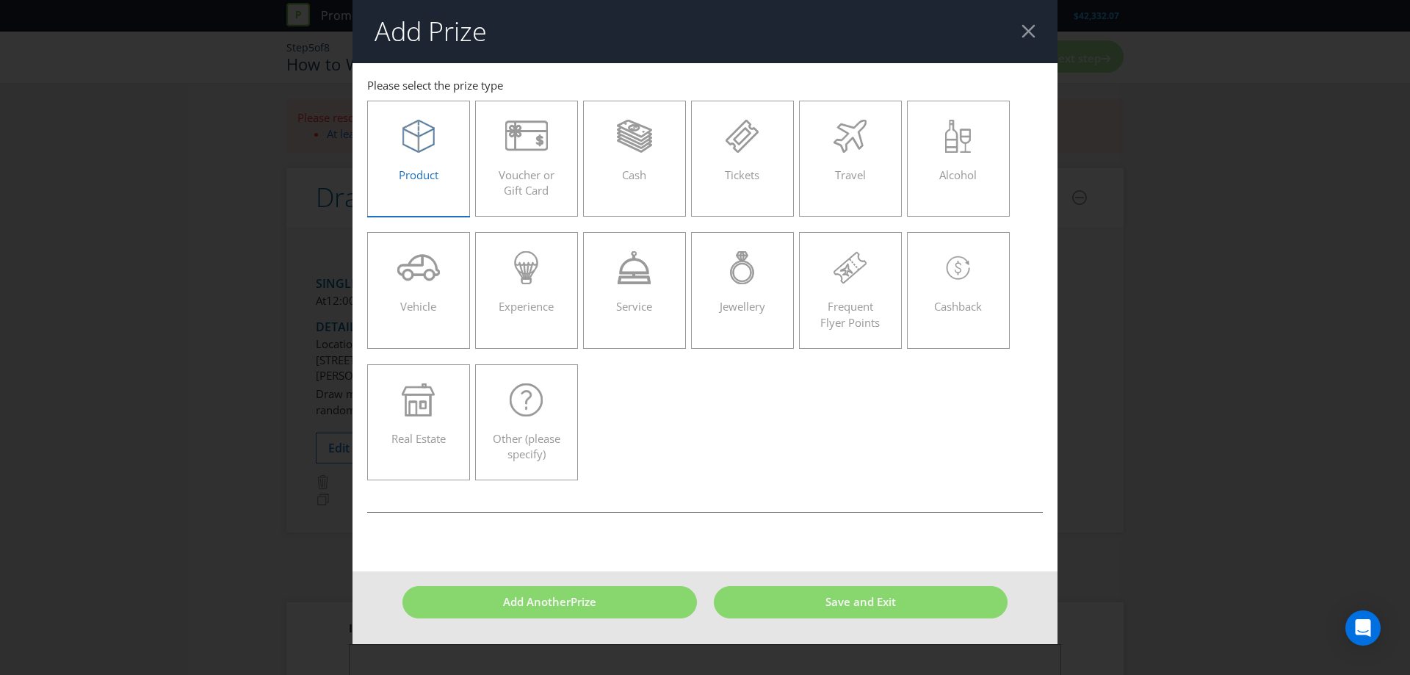
click at [426, 203] on label "Product" at bounding box center [418, 159] width 103 height 116
click at [0, 0] on input "Product" at bounding box center [0, 0] width 0 height 0
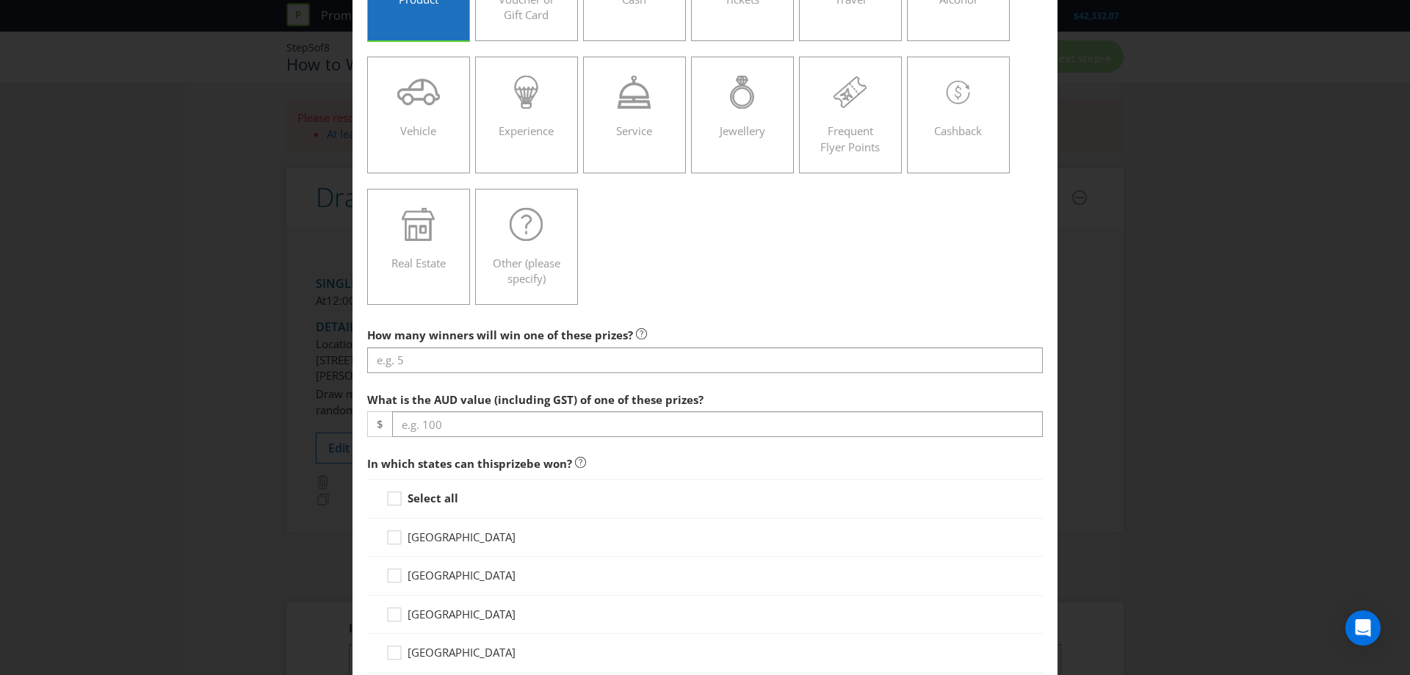
scroll to position [392, 0]
